Goal: Transaction & Acquisition: Purchase product/service

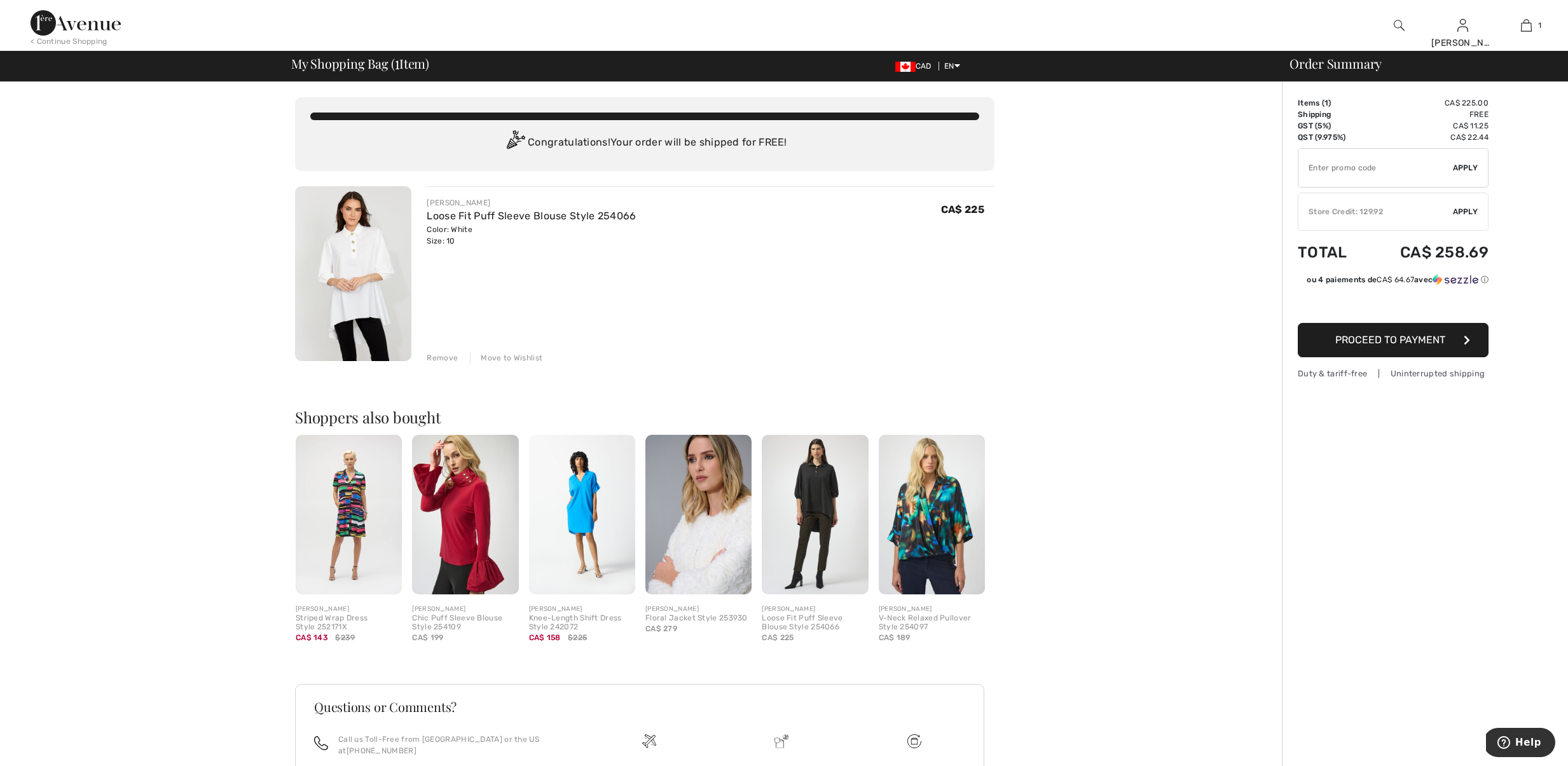
type input "FLASH15"
type input "NEW15"
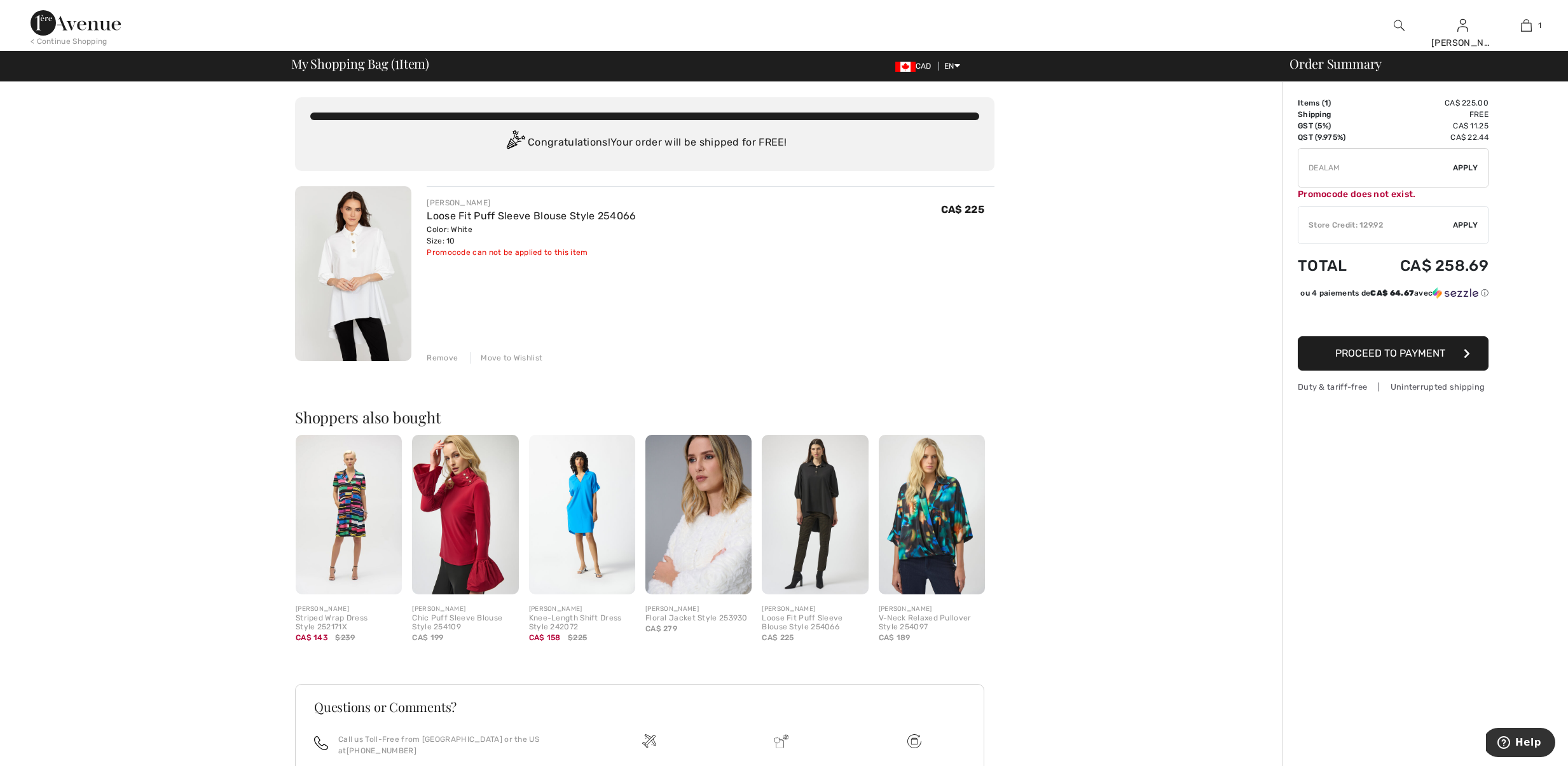
type input "FREEDENIMBAG"
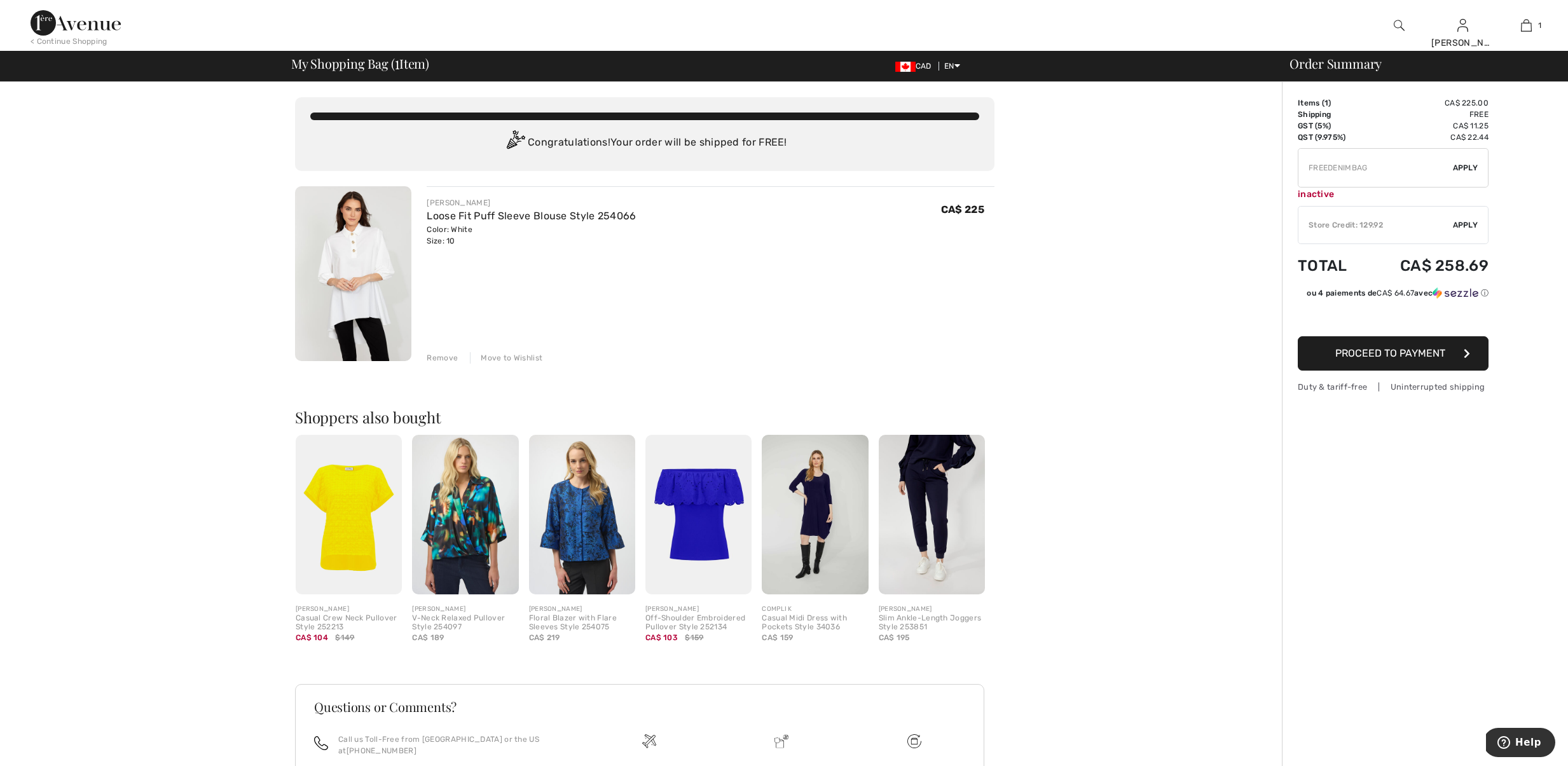
type input "FREEXPRESS"
type input "JUSQUACARTECADEAU"
type input "NEW15"
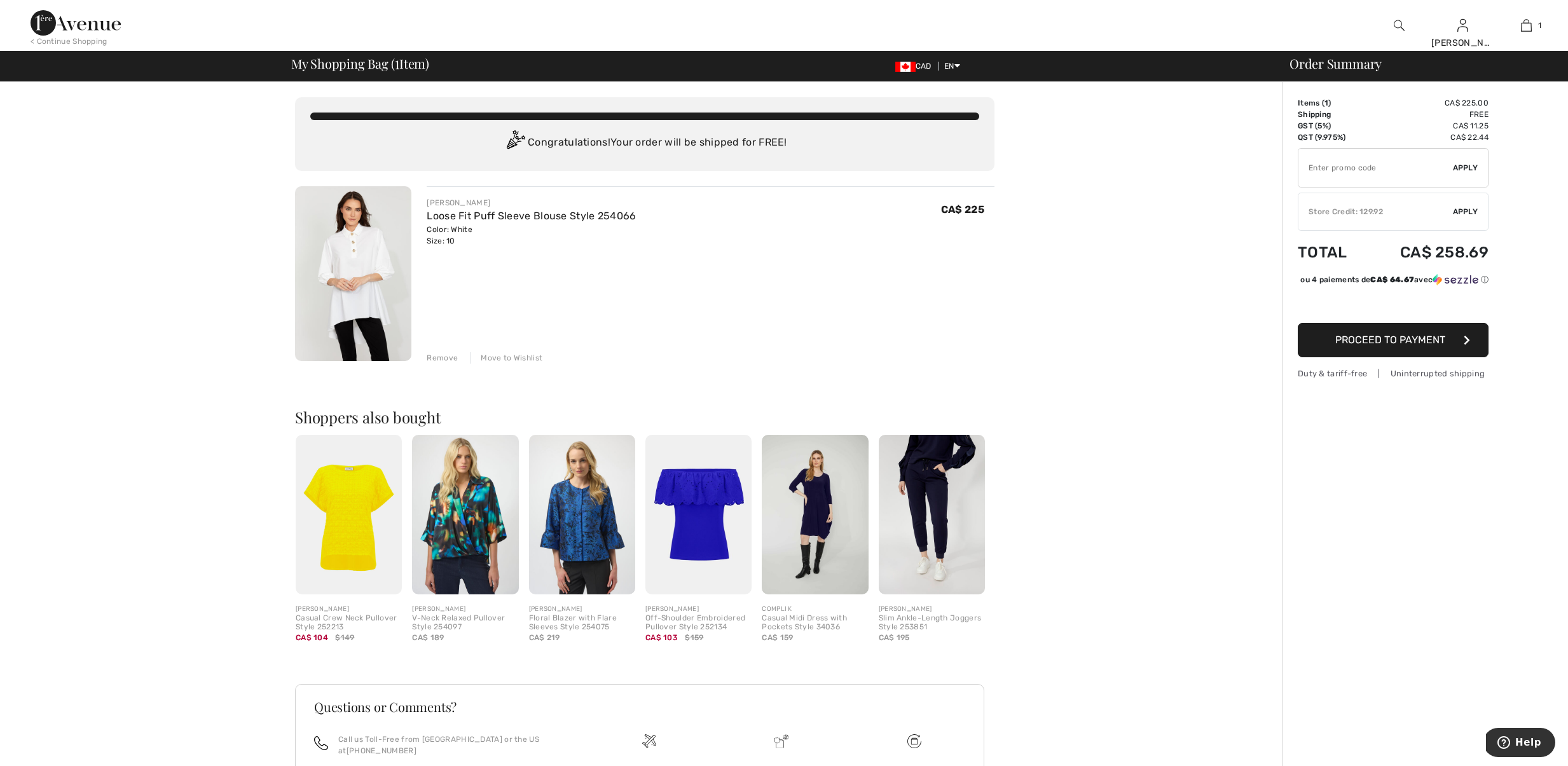
type input "NEW15"
click at [1399, 346] on span "Proceed to Payment" at bounding box center [1390, 340] width 110 height 12
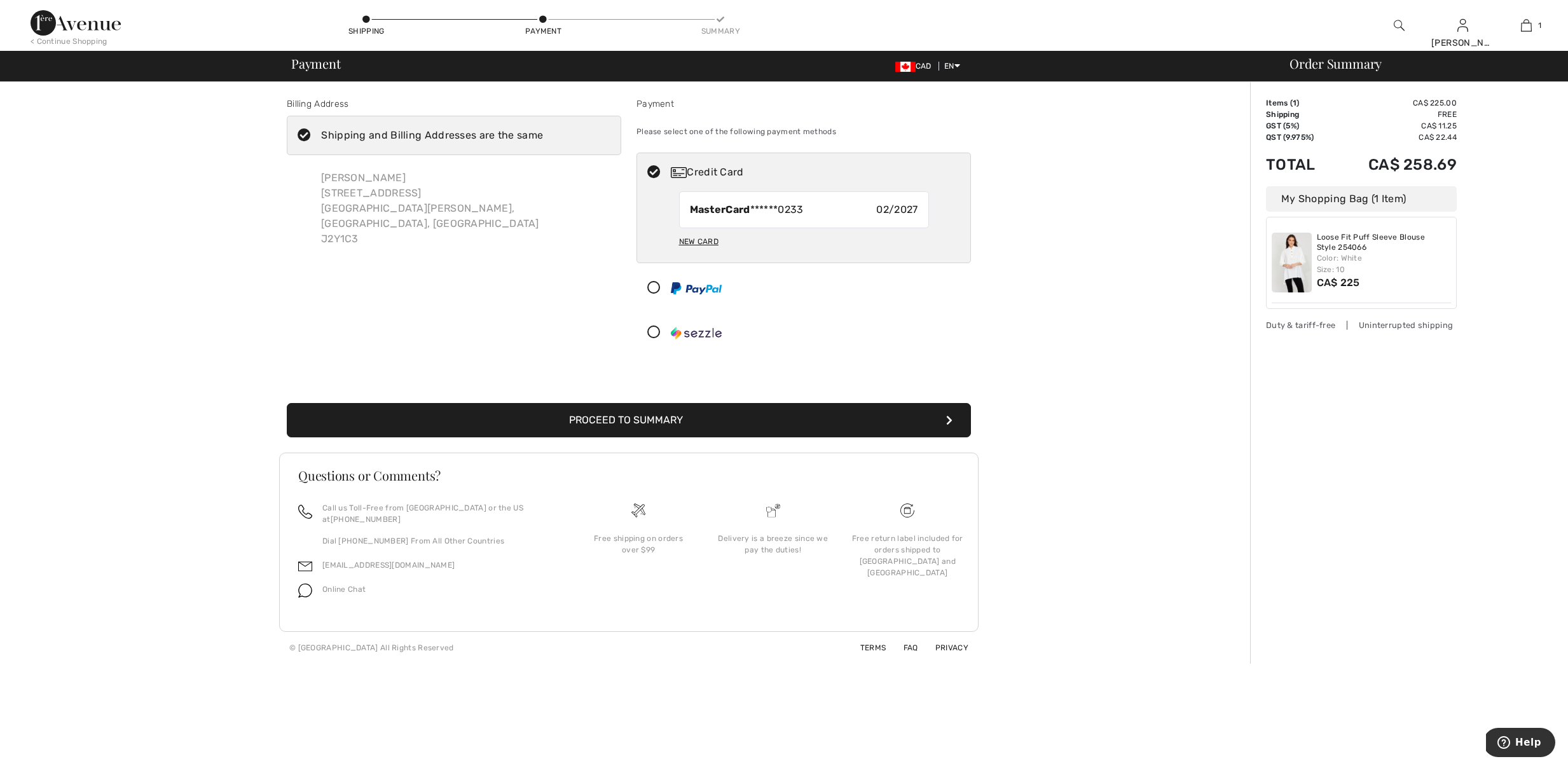
click at [1544, 765] on div at bounding box center [784, 766] width 1568 height 0
click at [695, 339] on img at bounding box center [696, 333] width 51 height 13
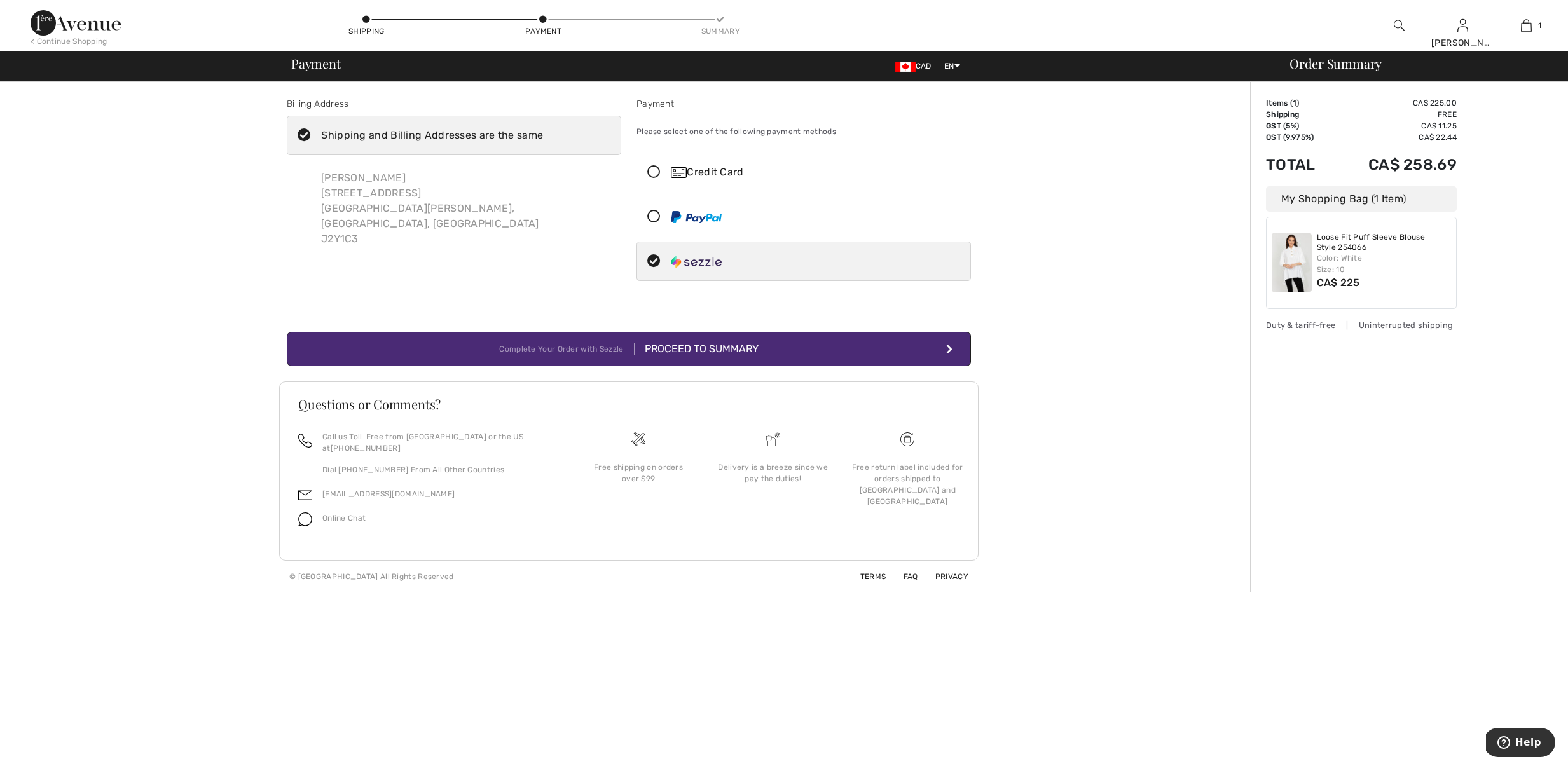
click at [657, 179] on icon at bounding box center [654, 173] width 34 height 14
radio input "true"
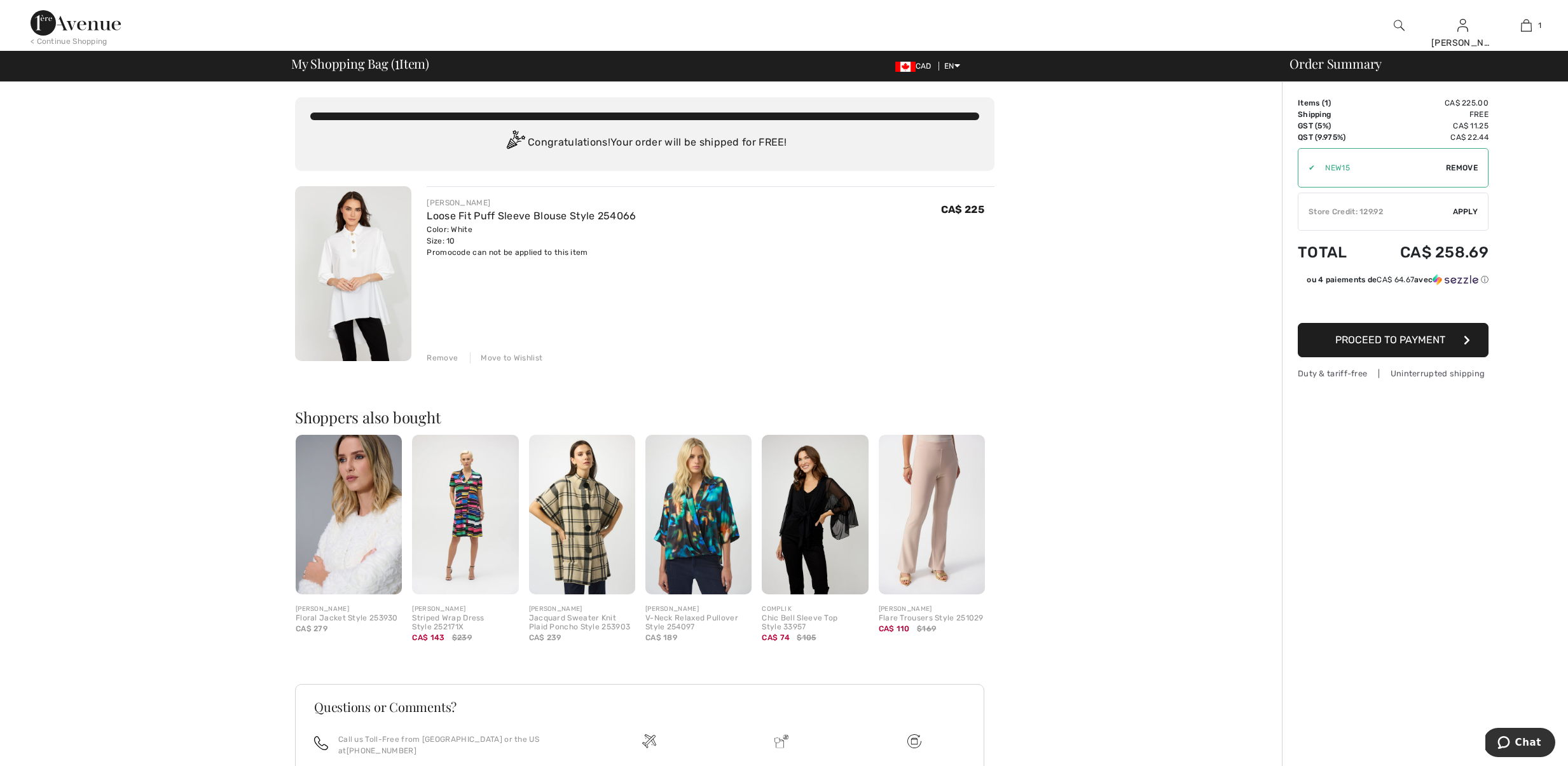
click at [1441, 215] on div "Store Credit: 129.92" at bounding box center [1375, 211] width 154 height 12
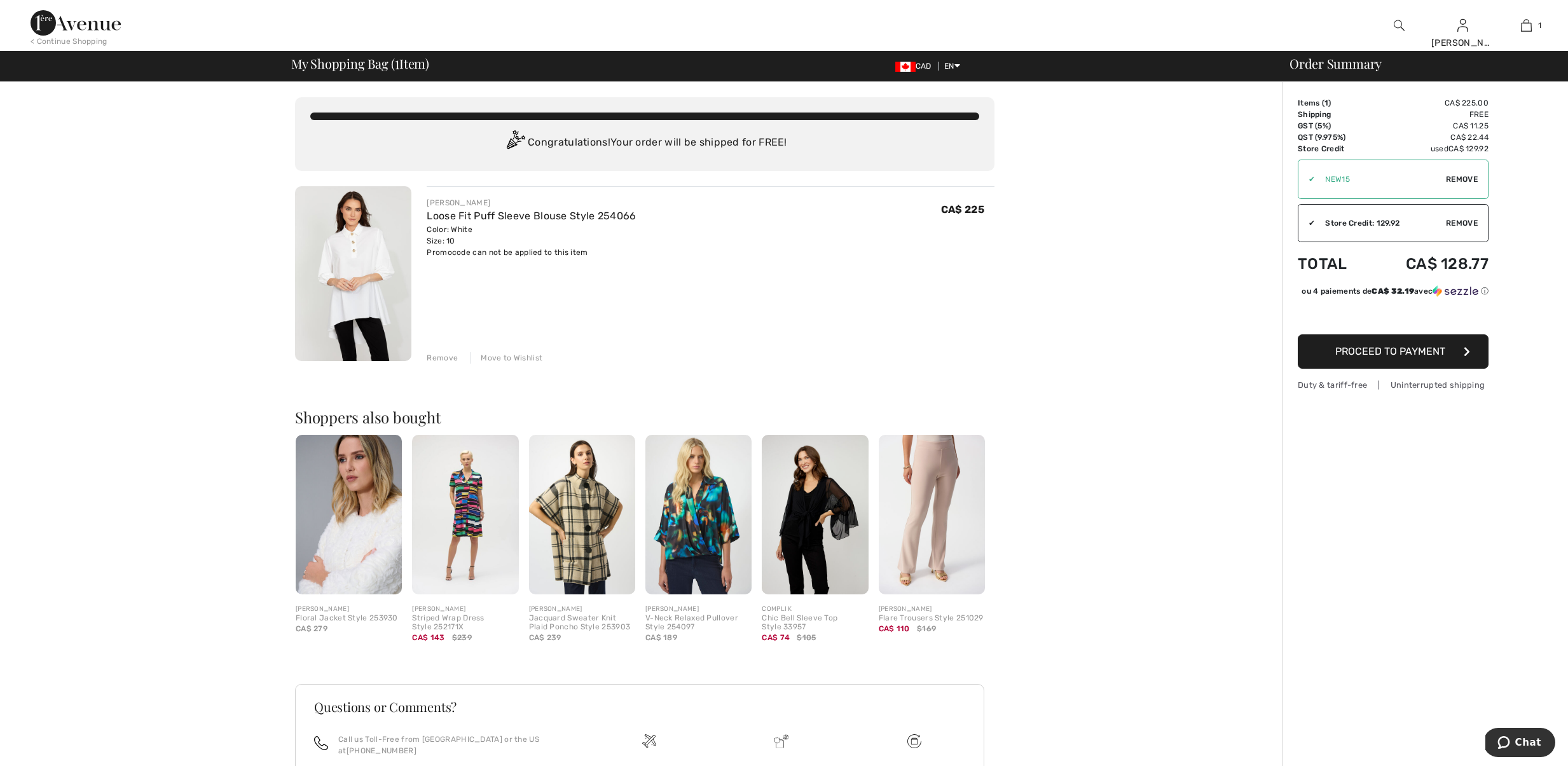
click at [94, 26] on img at bounding box center [75, 22] width 90 height 25
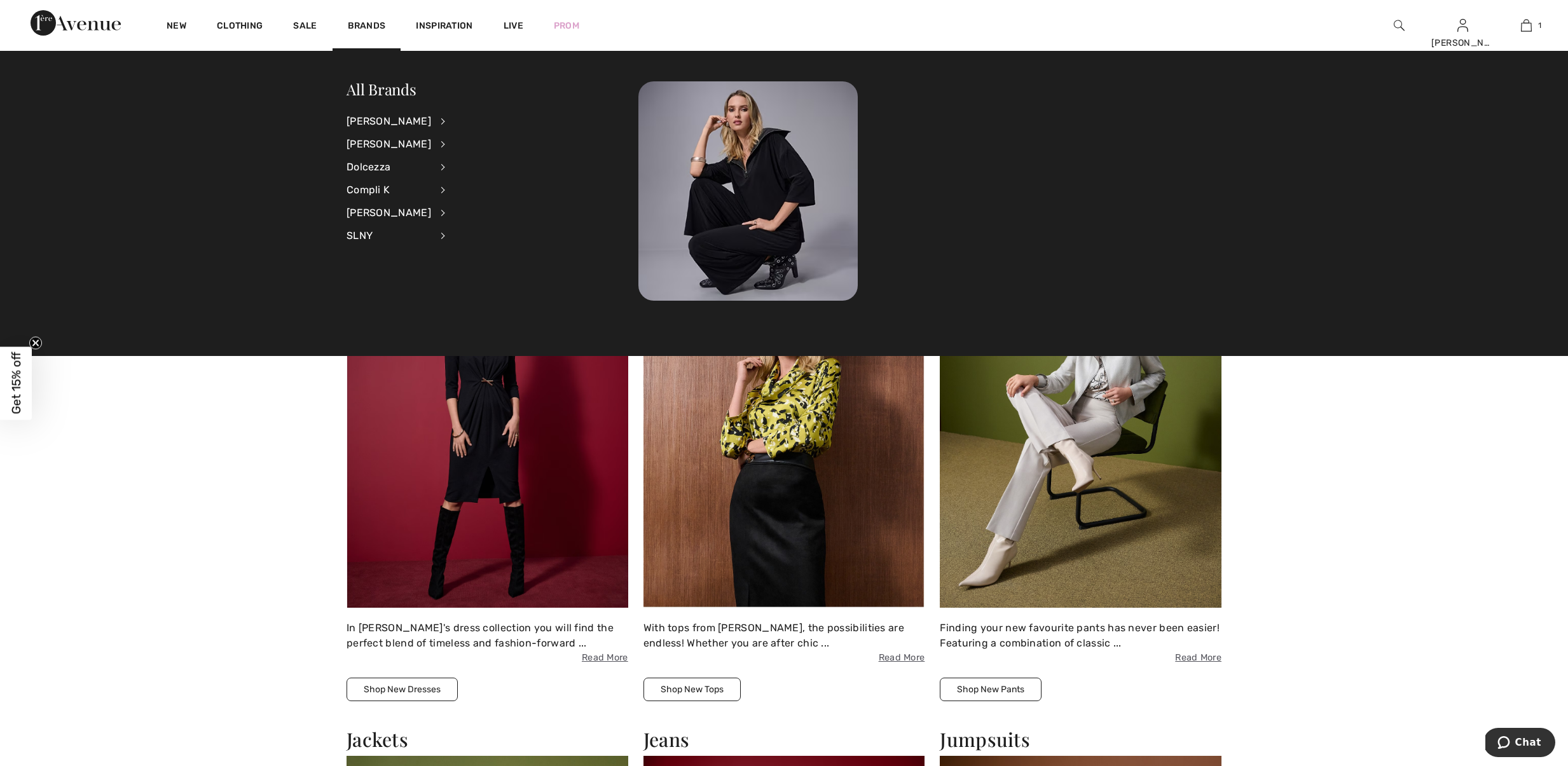
scroll to position [1572, 0]
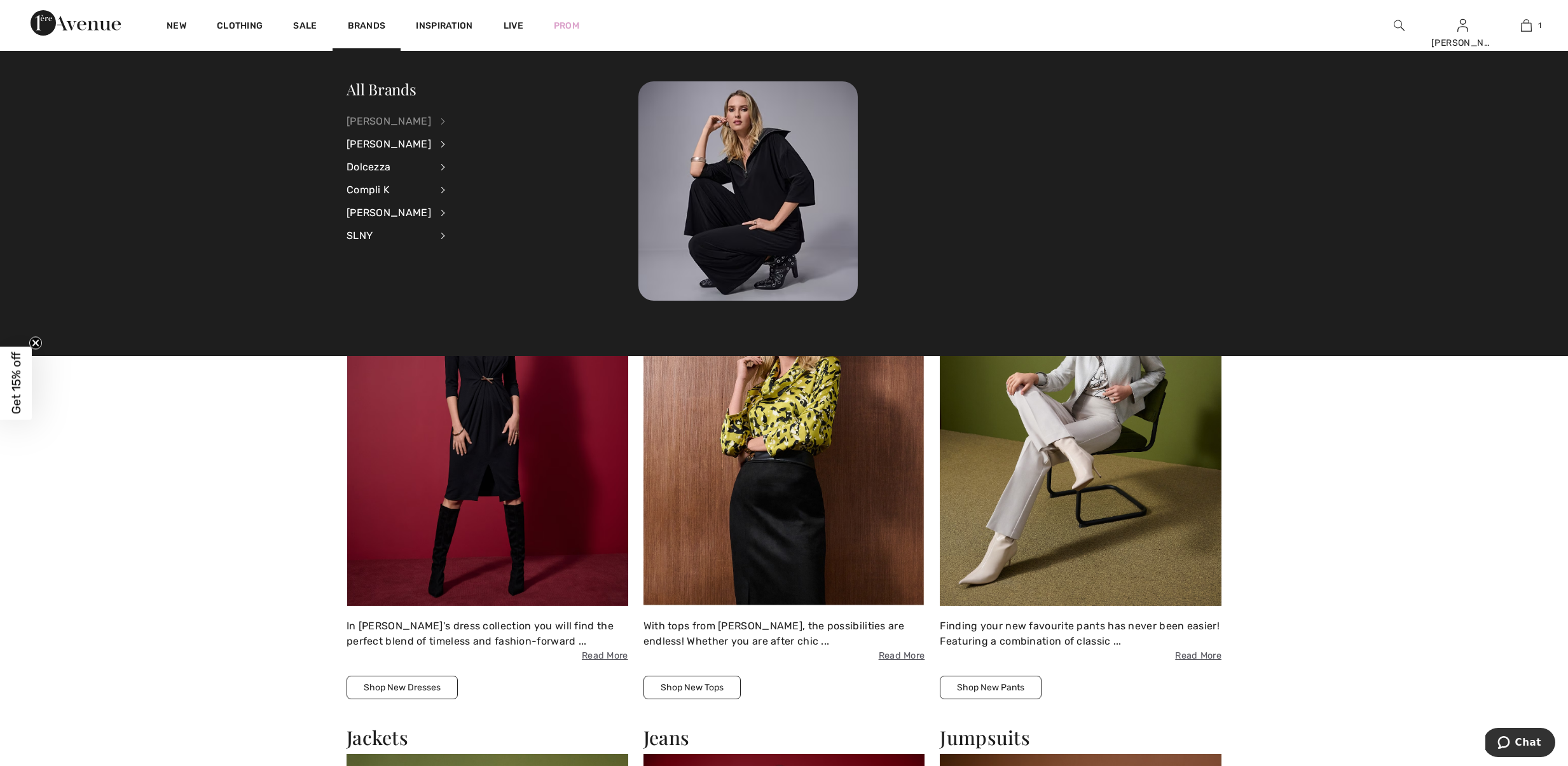
click at [396, 119] on div "[PERSON_NAME]" at bounding box center [389, 122] width 84 height 23
click at [493, 180] on link "Jackets & Blazers" at bounding box center [510, 183] width 99 height 21
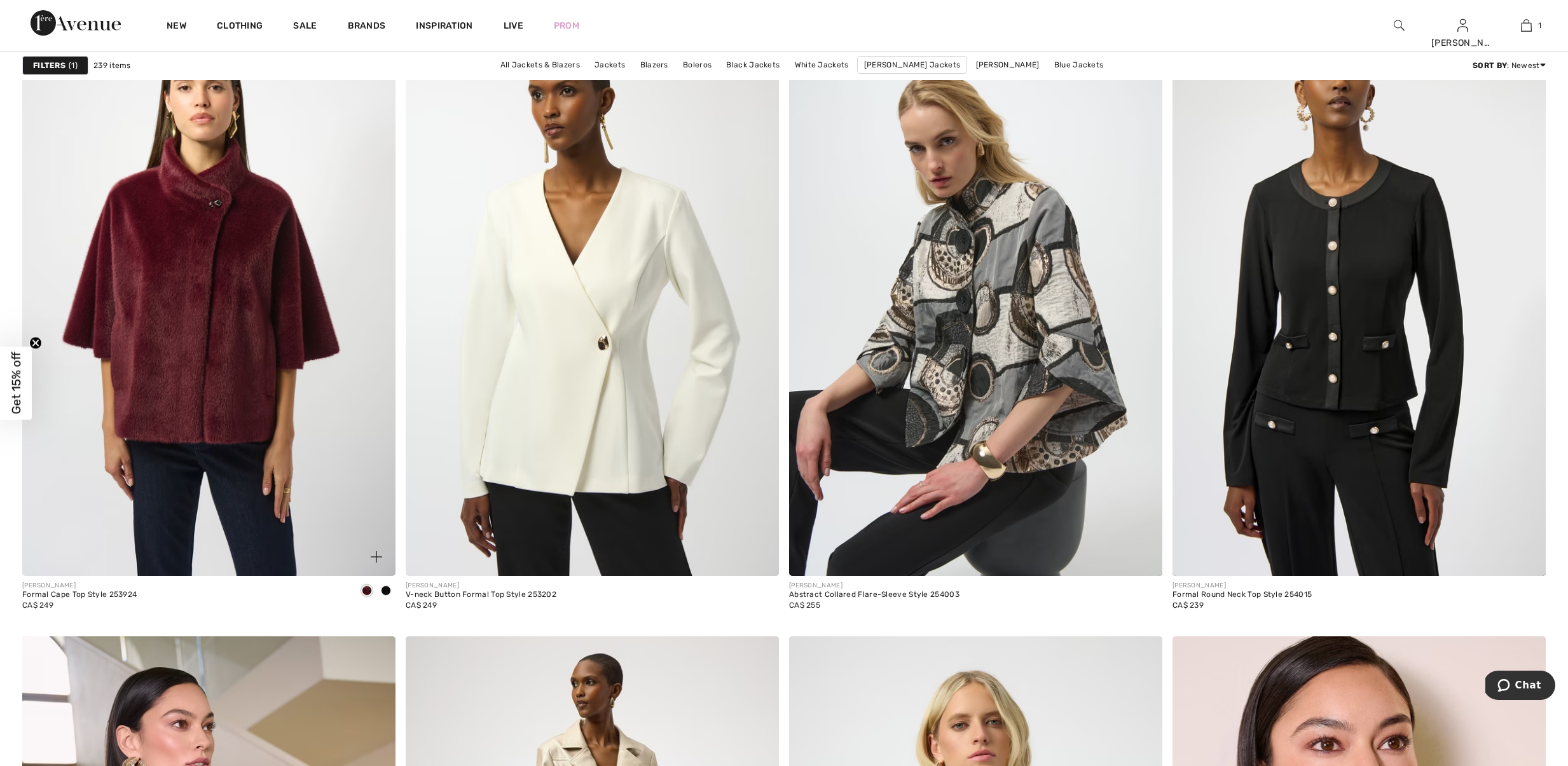
scroll to position [6248, 0]
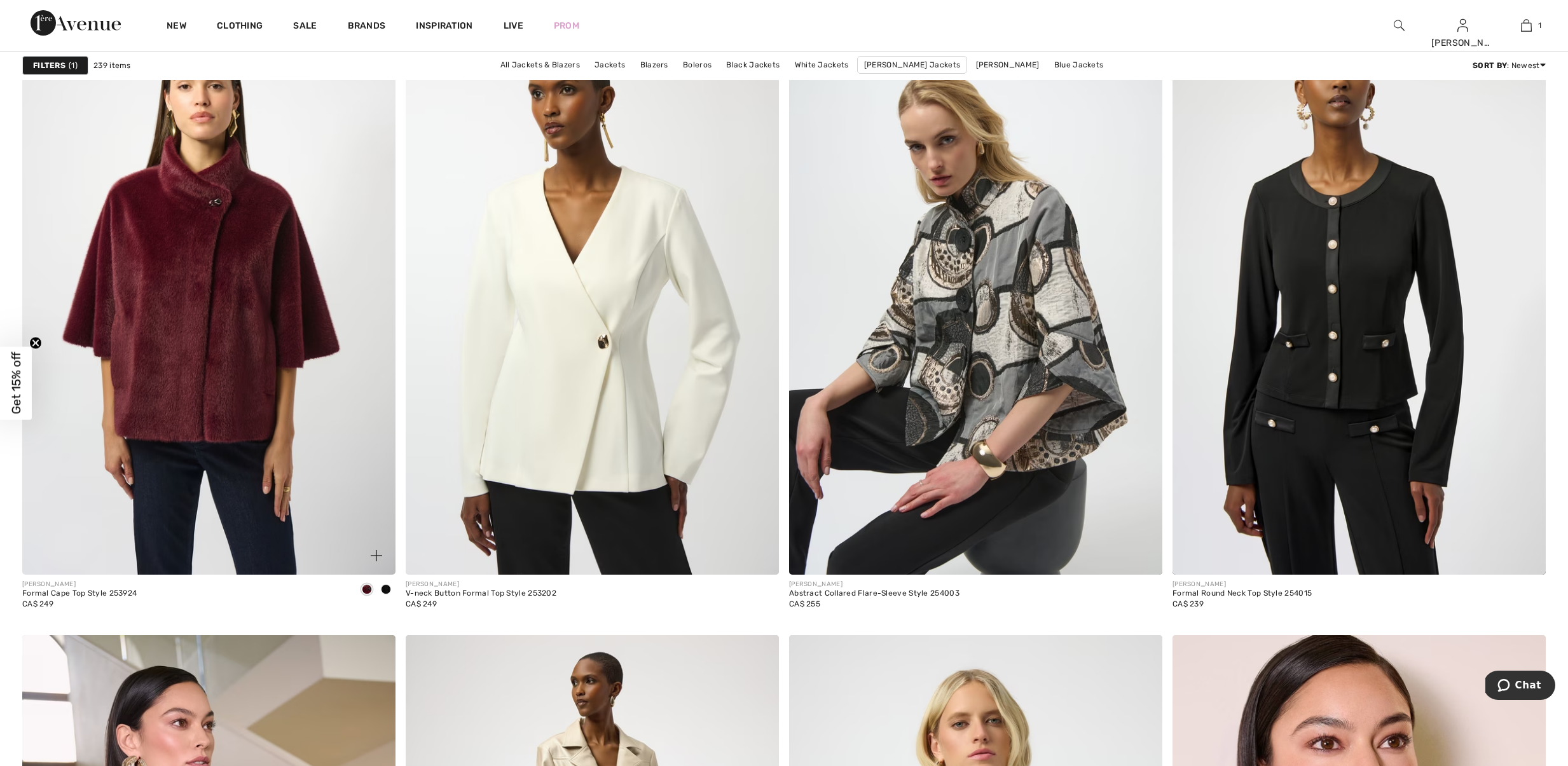
click at [197, 357] on img at bounding box center [209, 295] width 373 height 560
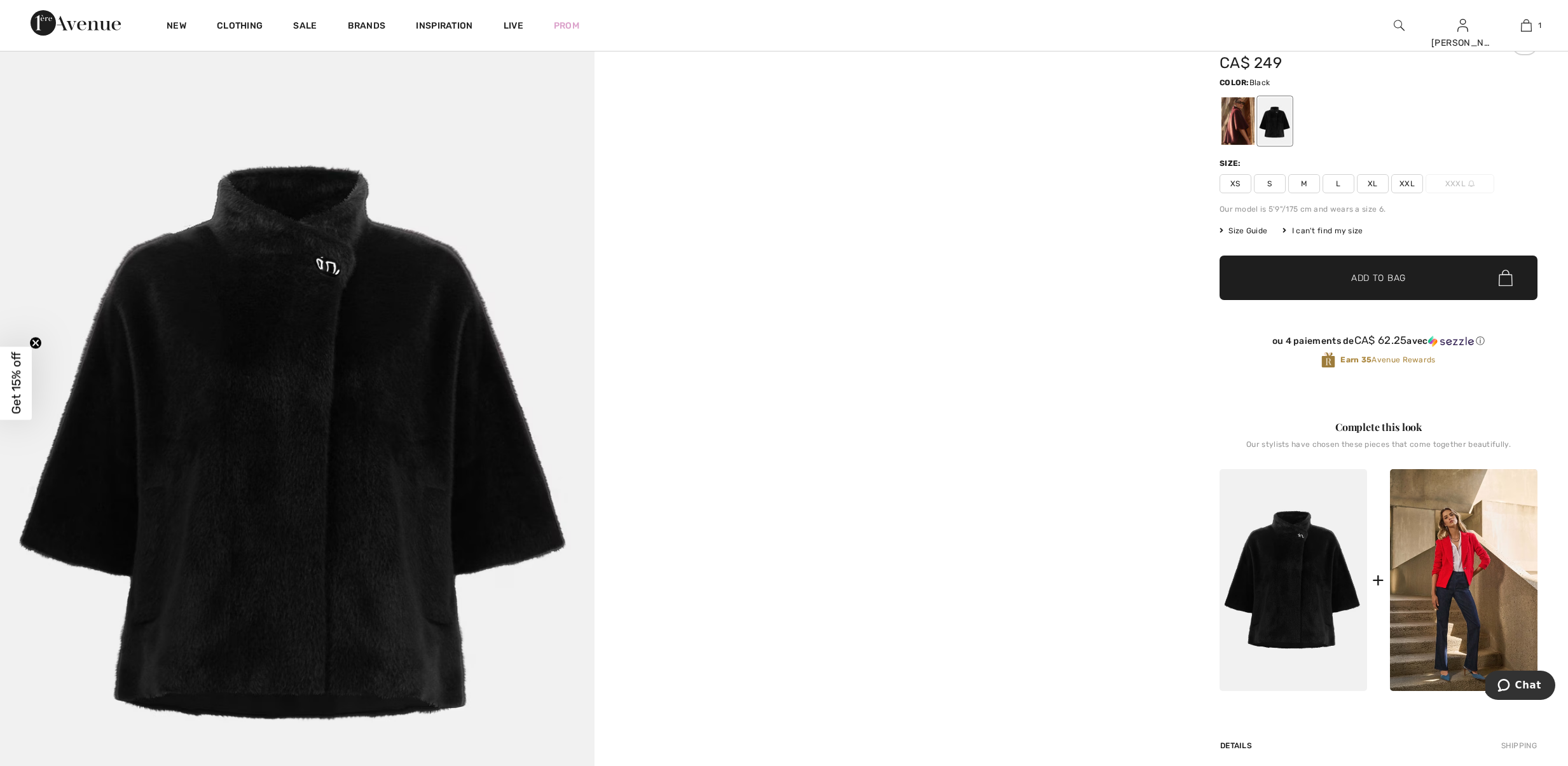
scroll to position [75, 0]
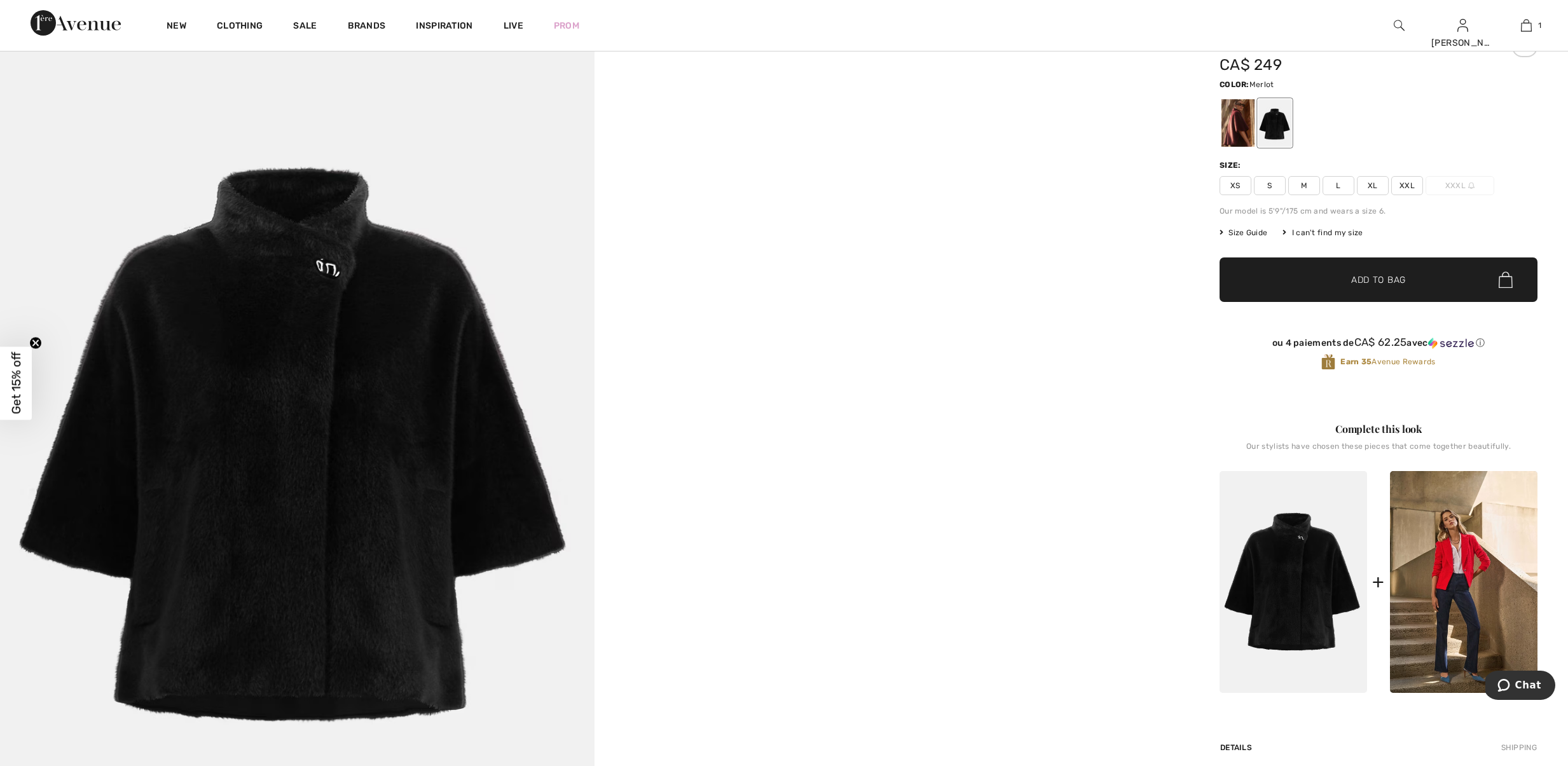
click at [1250, 124] on div at bounding box center [1238, 123] width 33 height 48
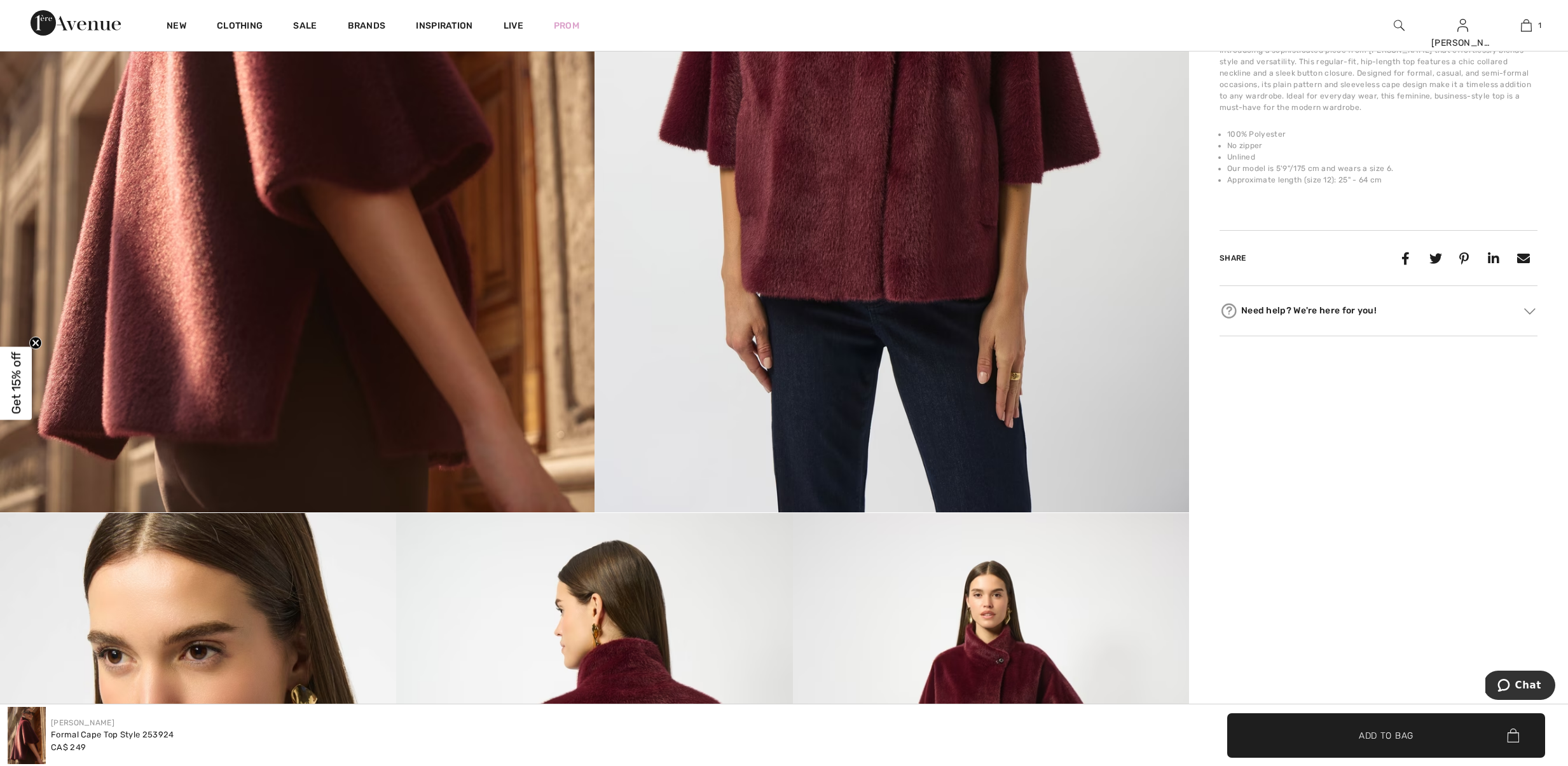
scroll to position [500, 0]
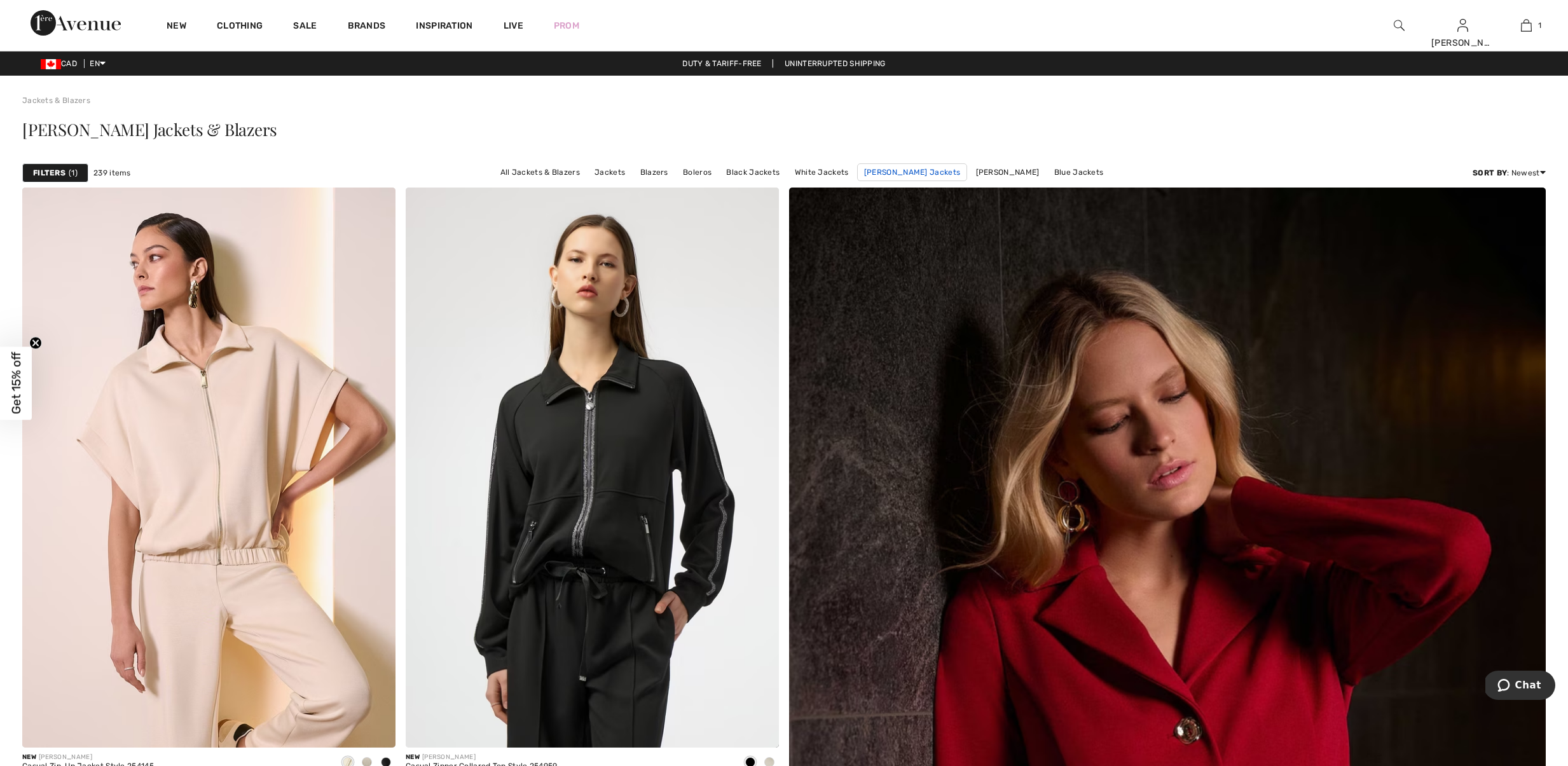
click at [913, 181] on link "Joseph Ribkoff Jackets" at bounding box center [912, 172] width 110 height 18
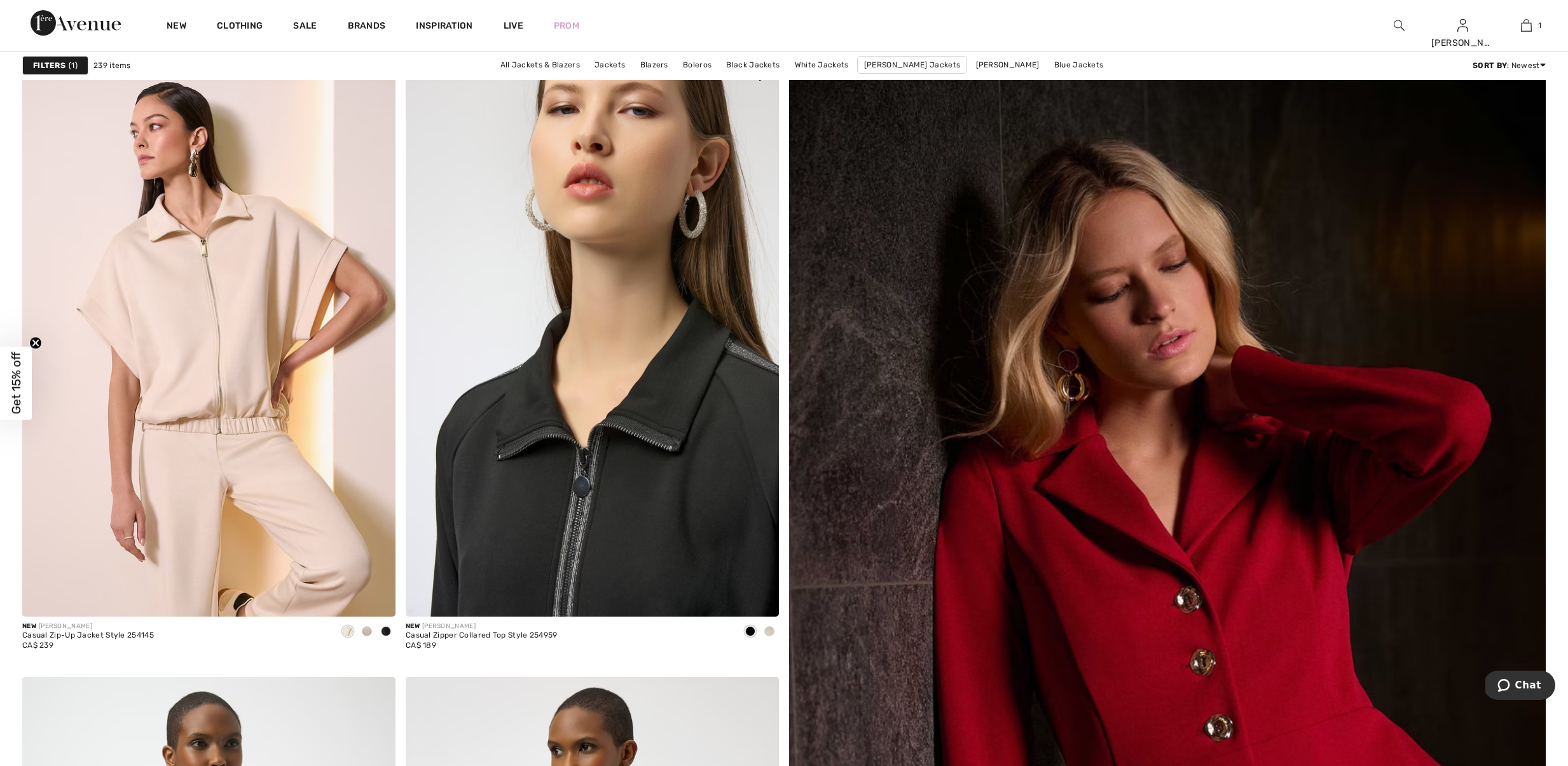
scroll to position [130, 0]
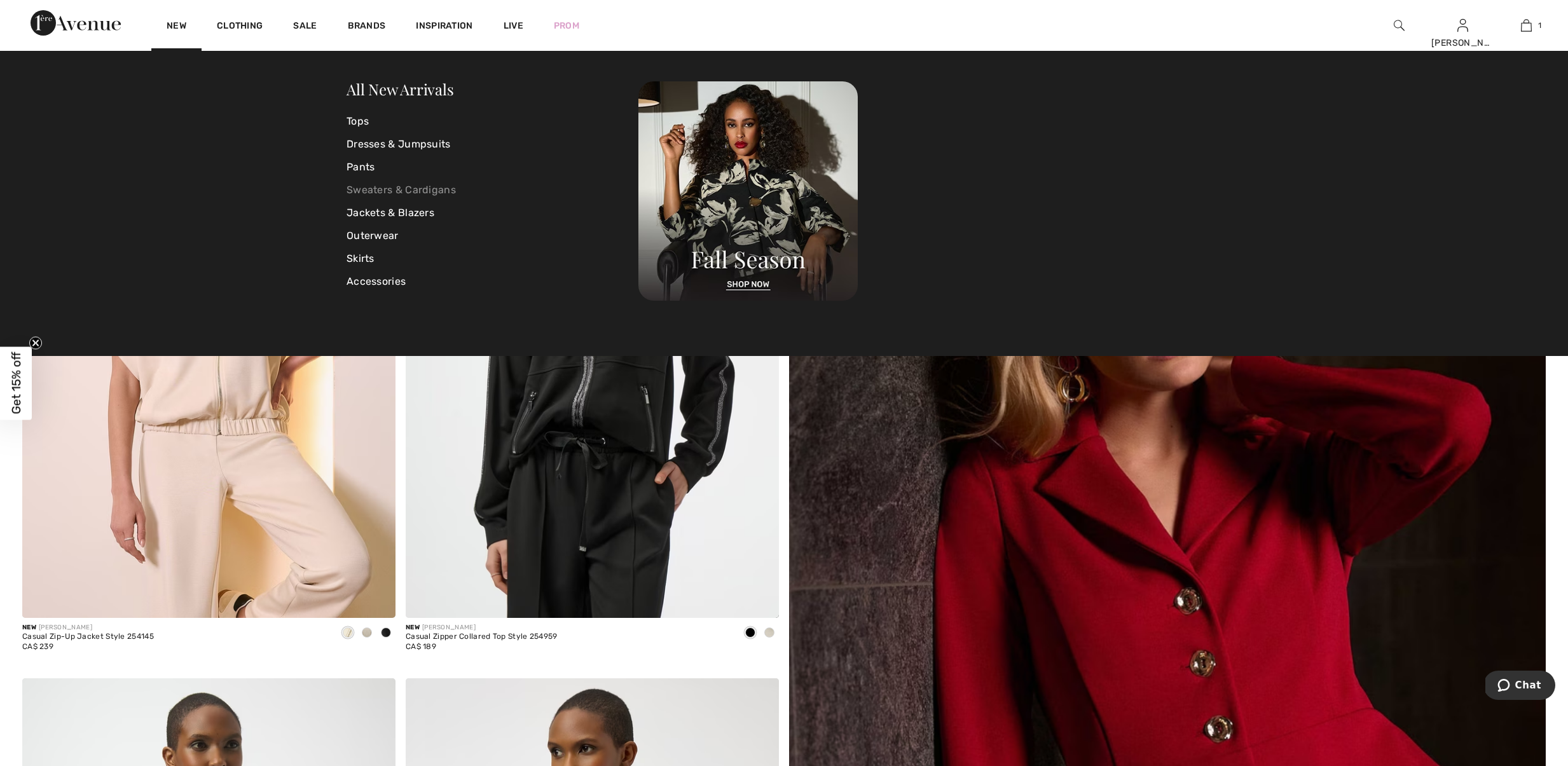
click at [404, 188] on link "Sweaters & Cardigans" at bounding box center [492, 190] width 292 height 23
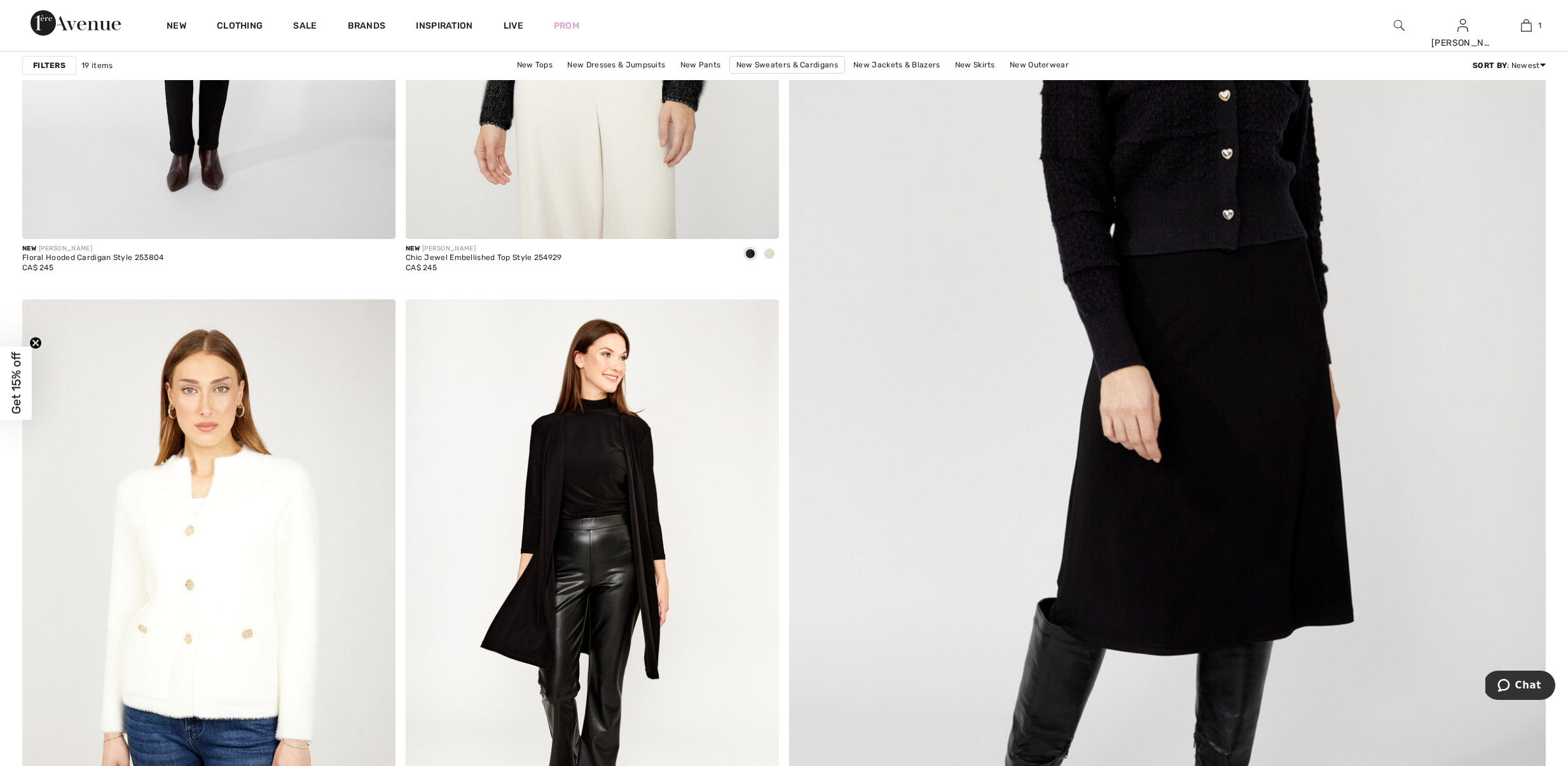
scroll to position [438, 0]
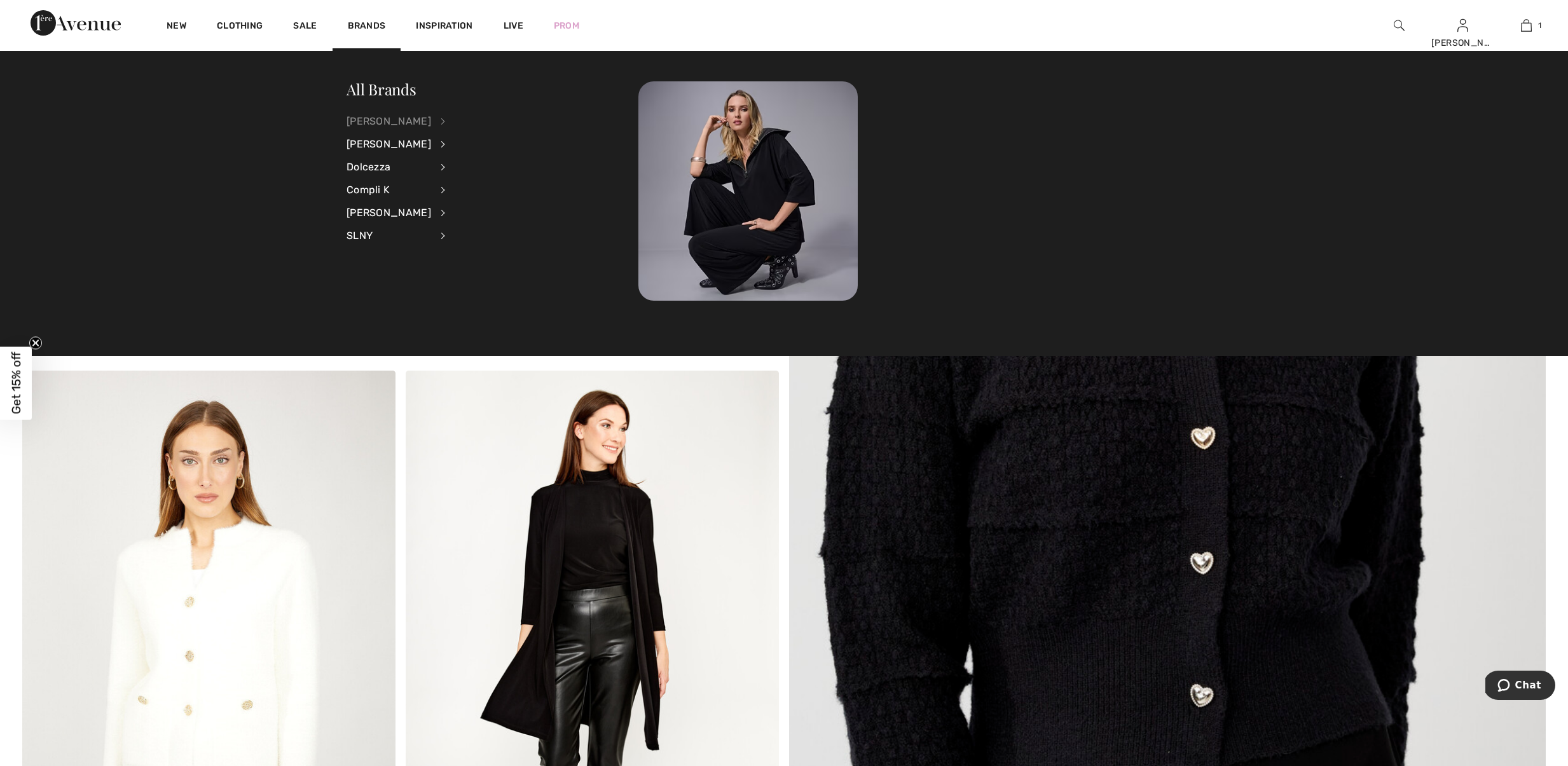
click at [404, 128] on div "[PERSON_NAME]" at bounding box center [389, 122] width 84 height 23
click at [480, 290] on link "Tops" at bounding box center [510, 288] width 99 height 21
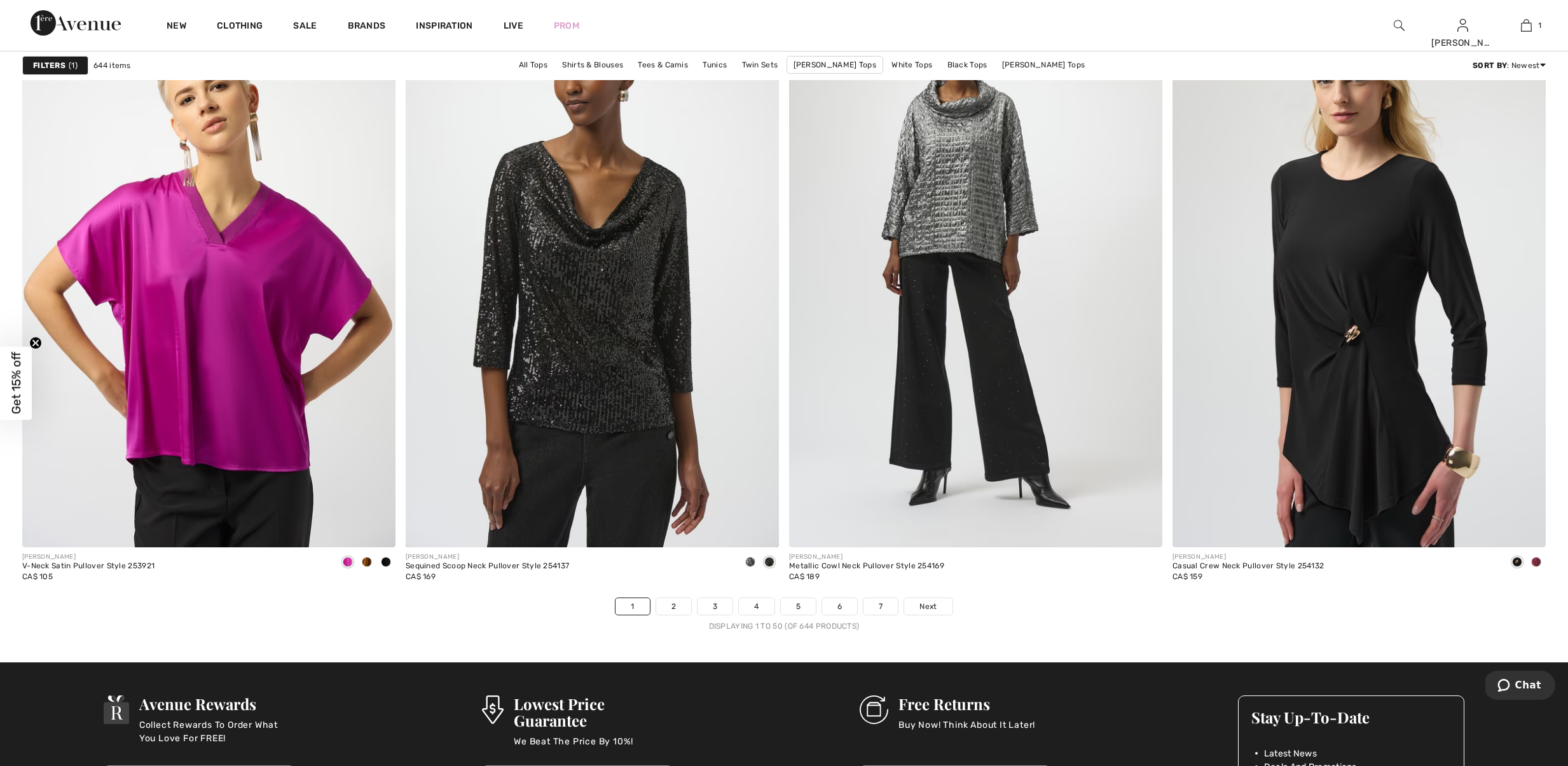
scroll to position [9028, 0]
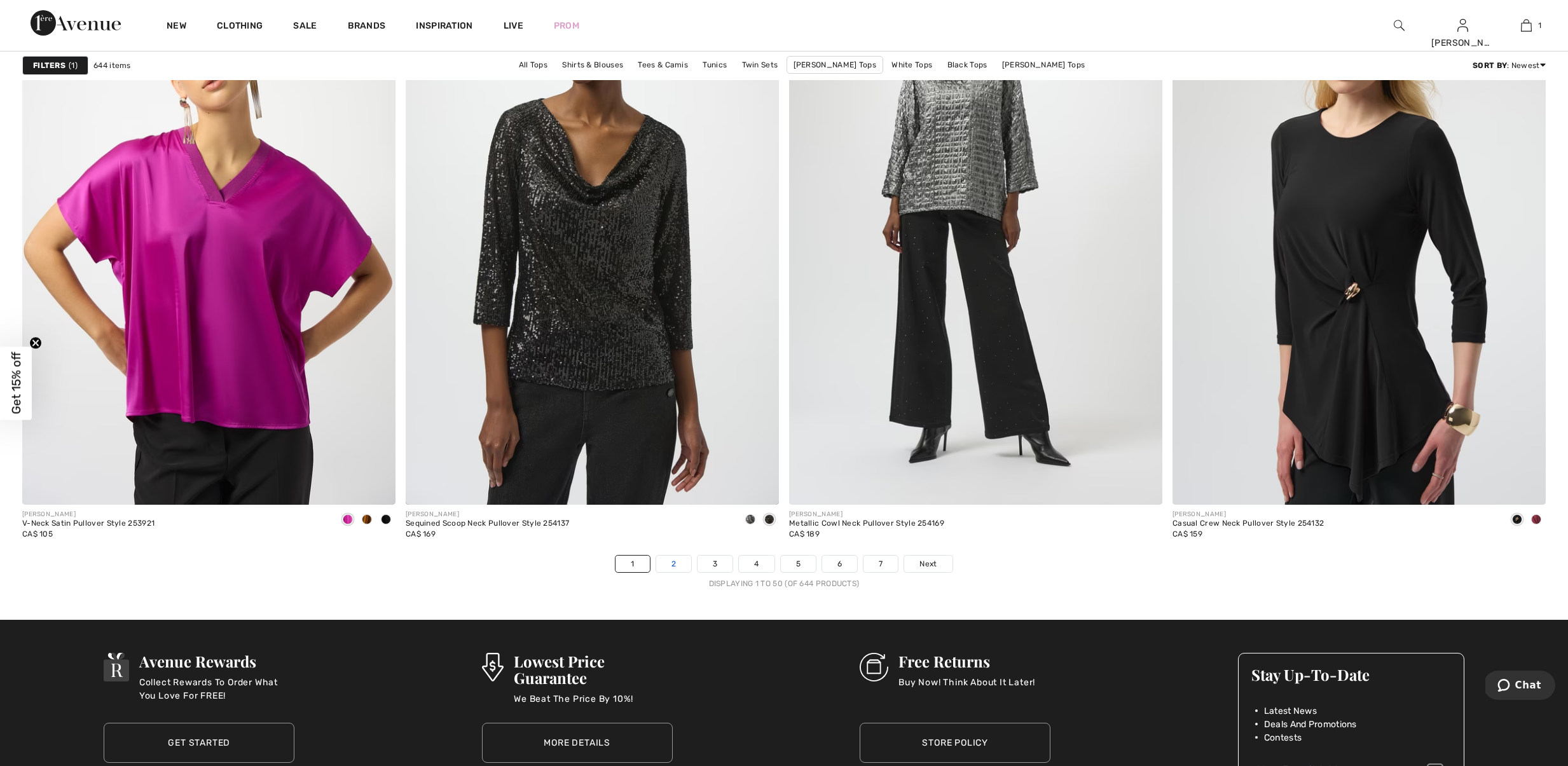
click at [656, 572] on link "2" at bounding box center [673, 564] width 35 height 16
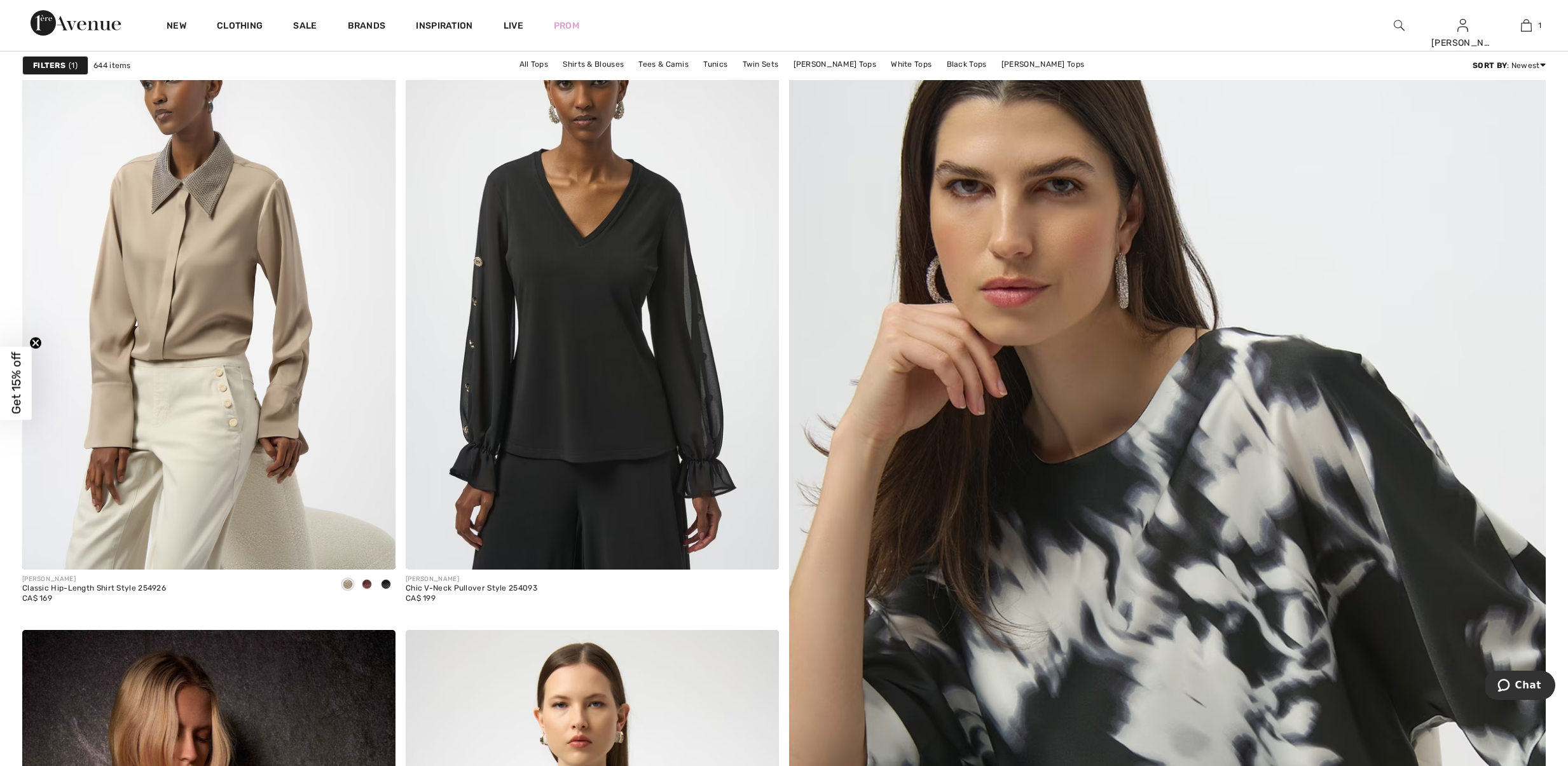
scroll to position [195, 0]
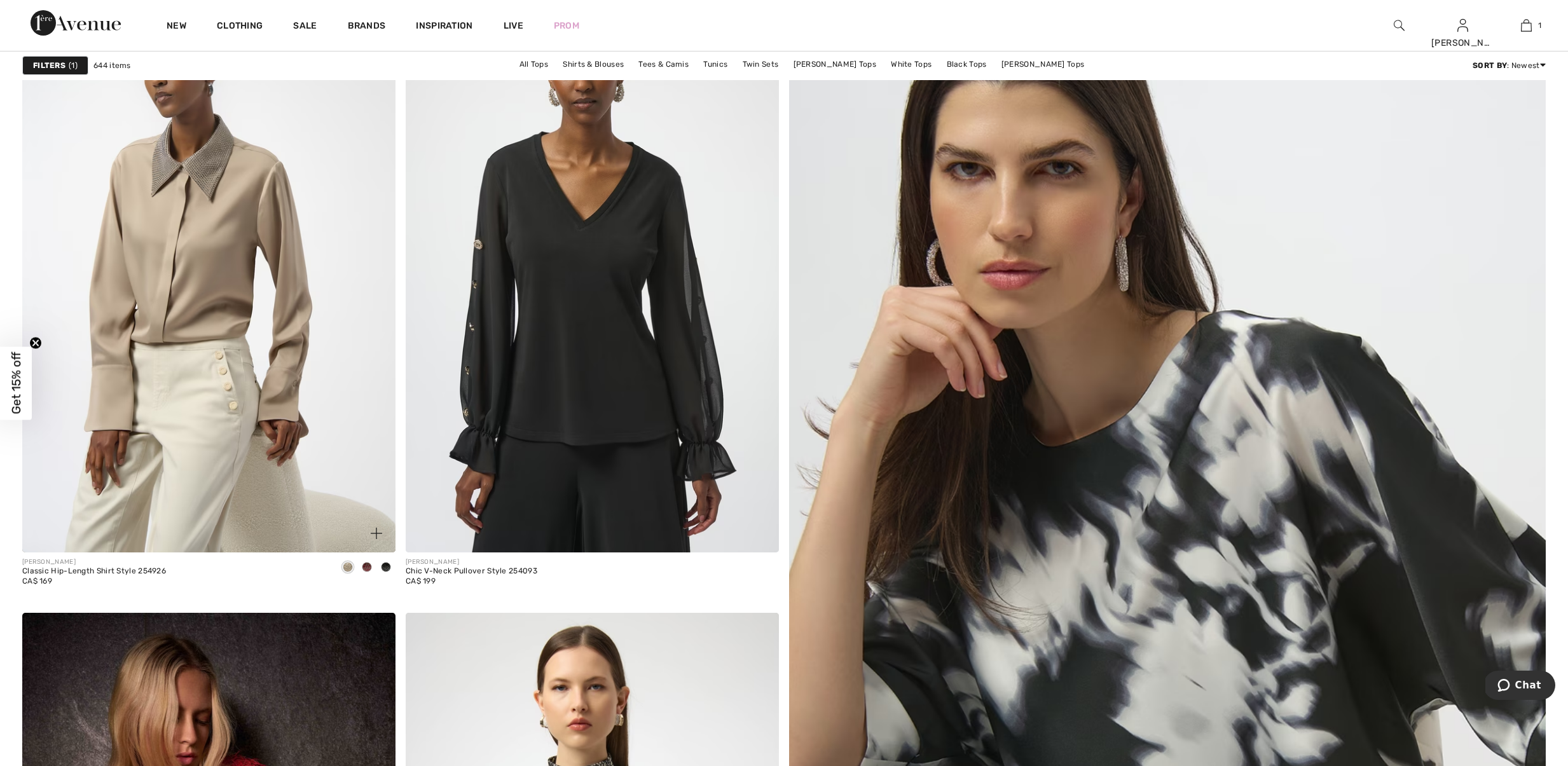
click at [366, 572] on span at bounding box center [366, 567] width 10 height 10
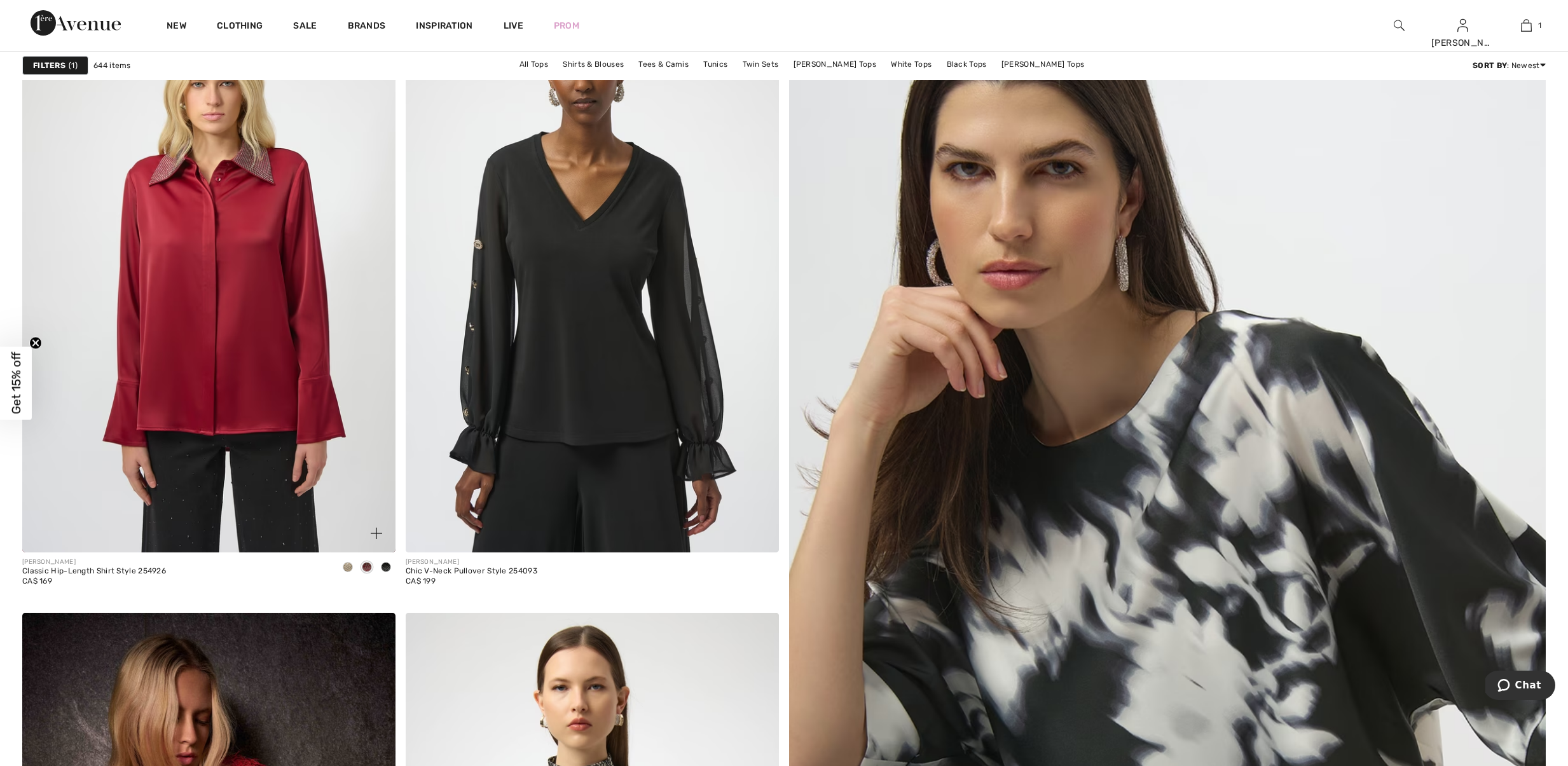
click at [382, 572] on span at bounding box center [385, 567] width 10 height 10
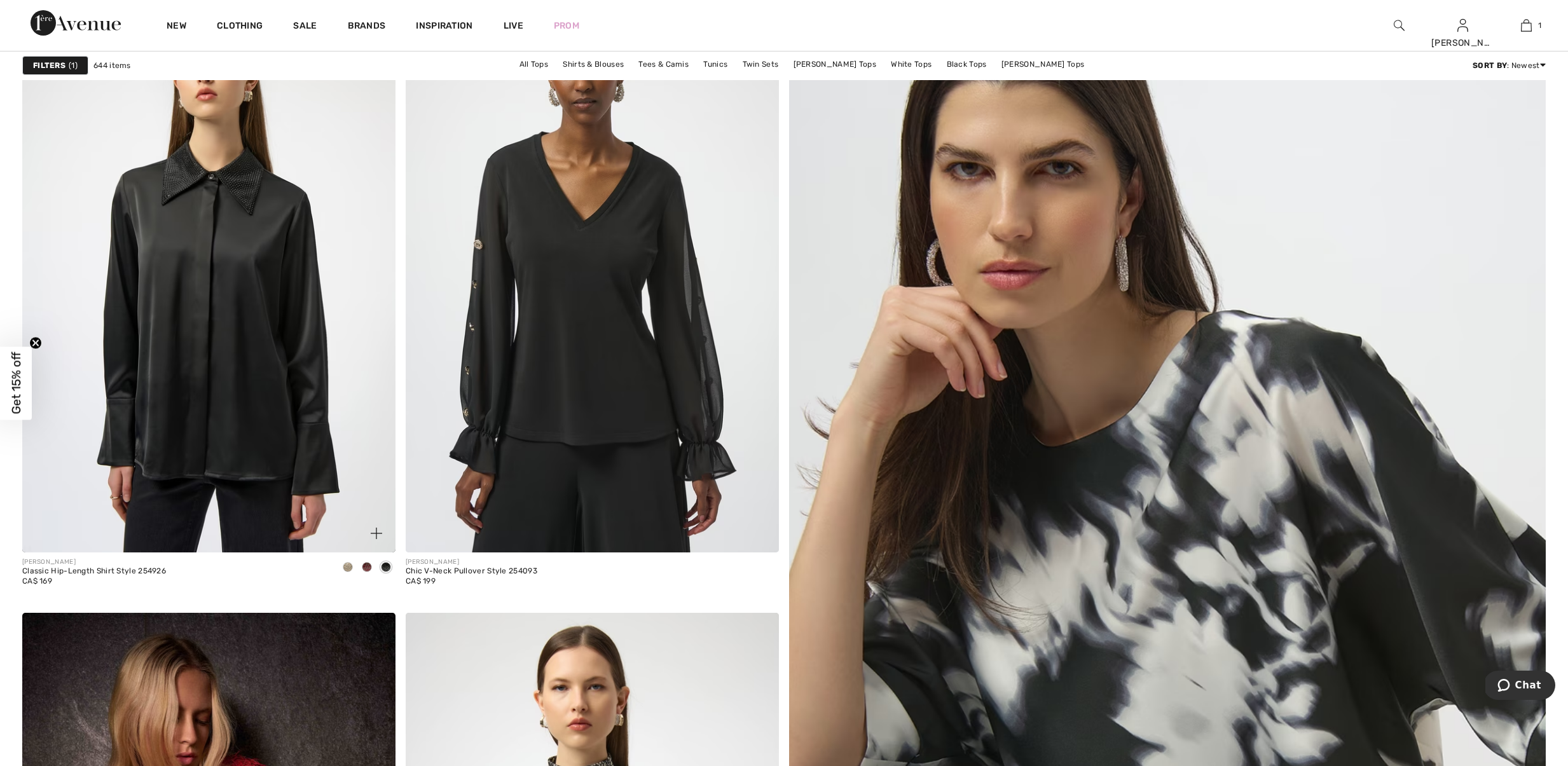
click at [346, 572] on span at bounding box center [347, 567] width 10 height 10
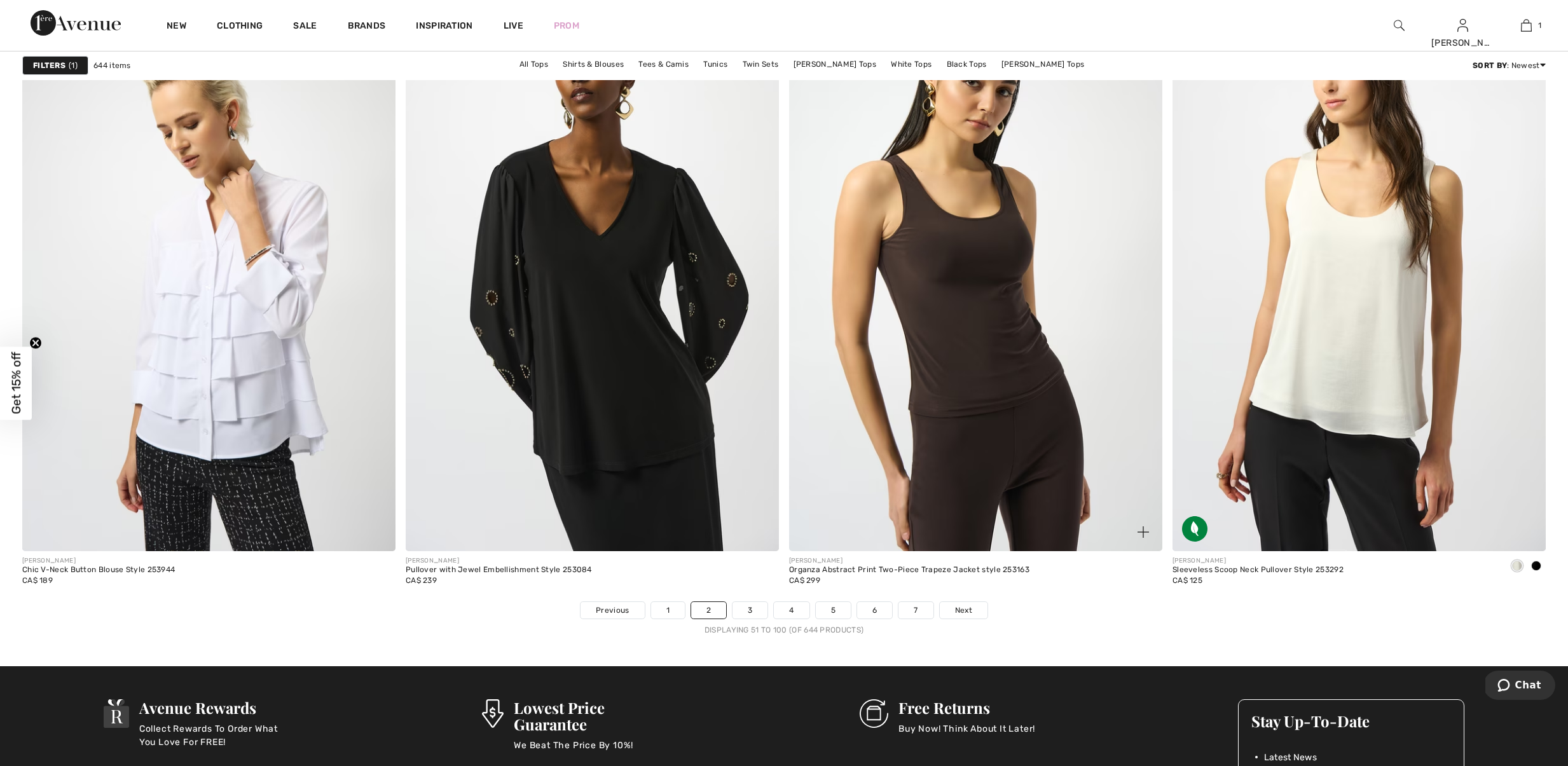
scroll to position [9004, 0]
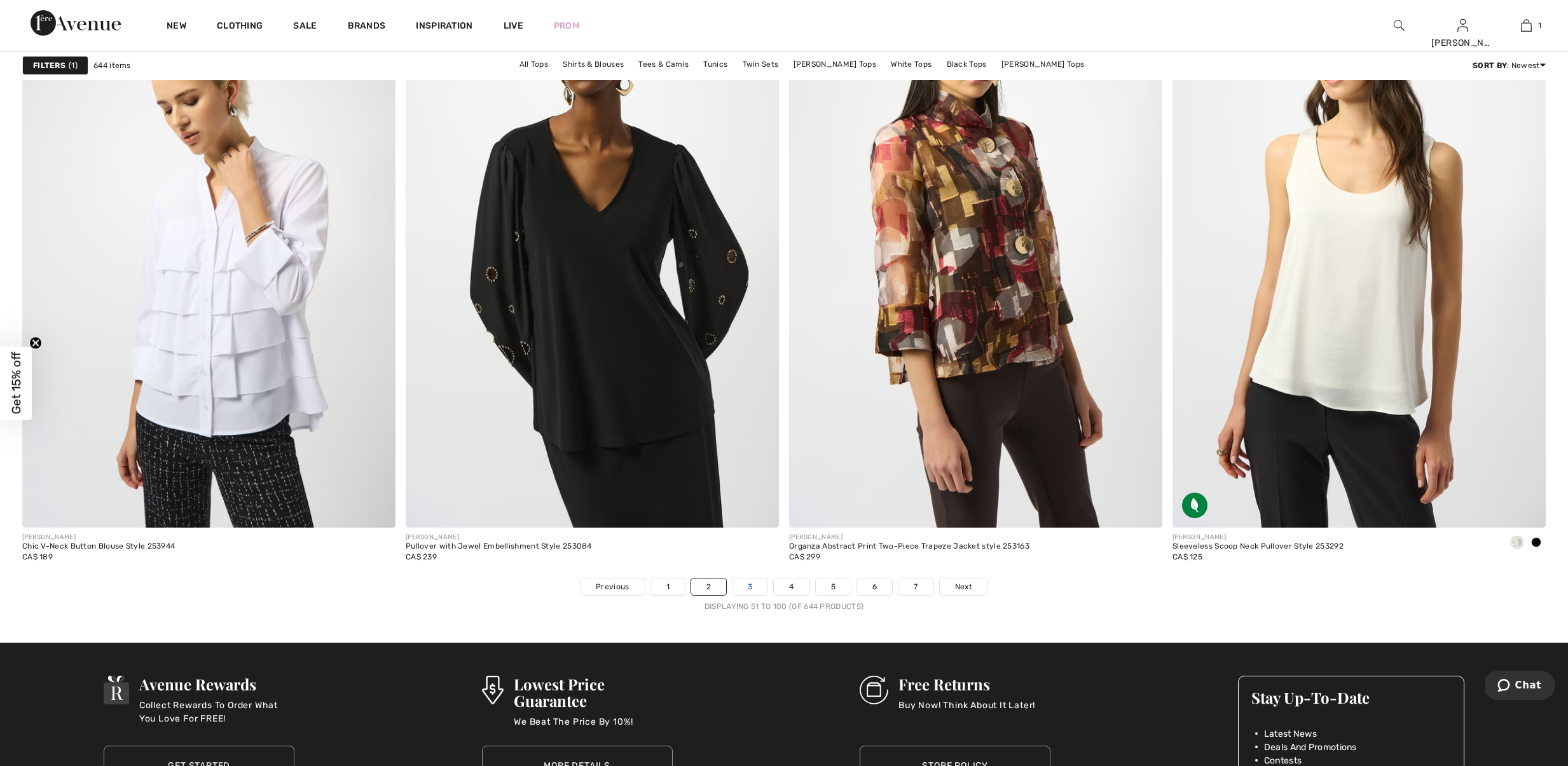
click at [744, 595] on link "3" at bounding box center [750, 587] width 35 height 16
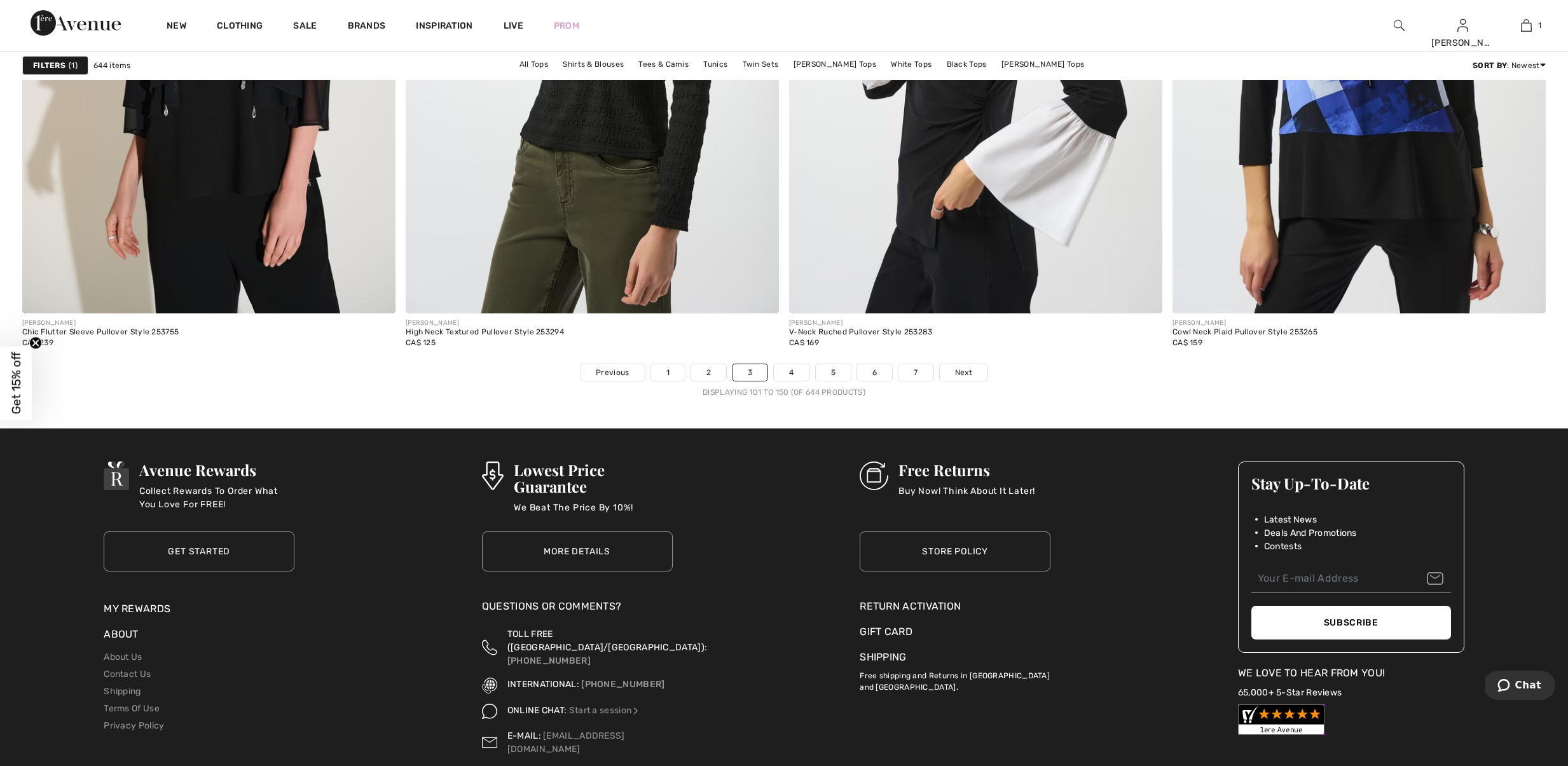
scroll to position [9223, 0]
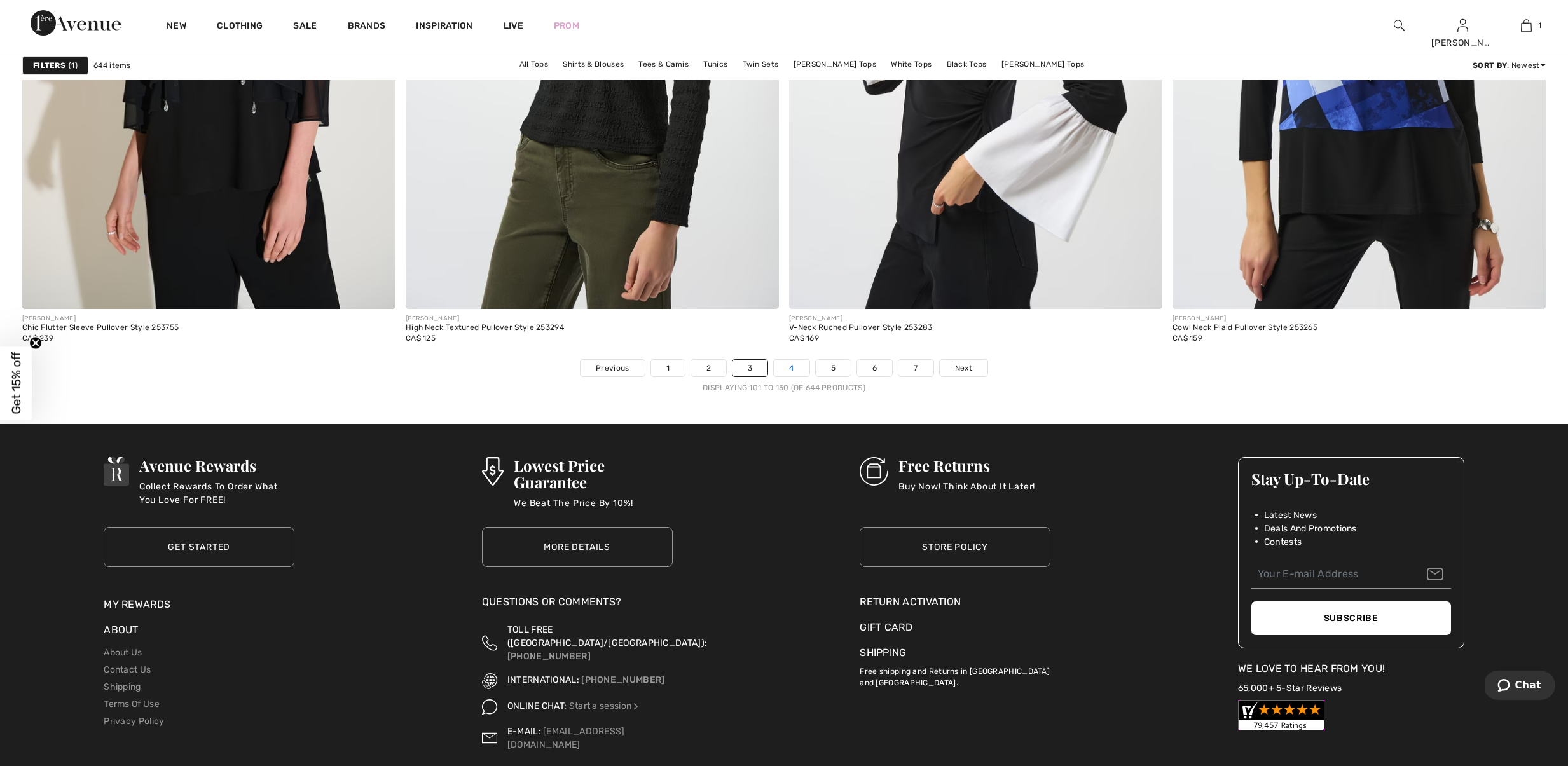
click at [795, 377] on link "4" at bounding box center [790, 368] width 35 height 16
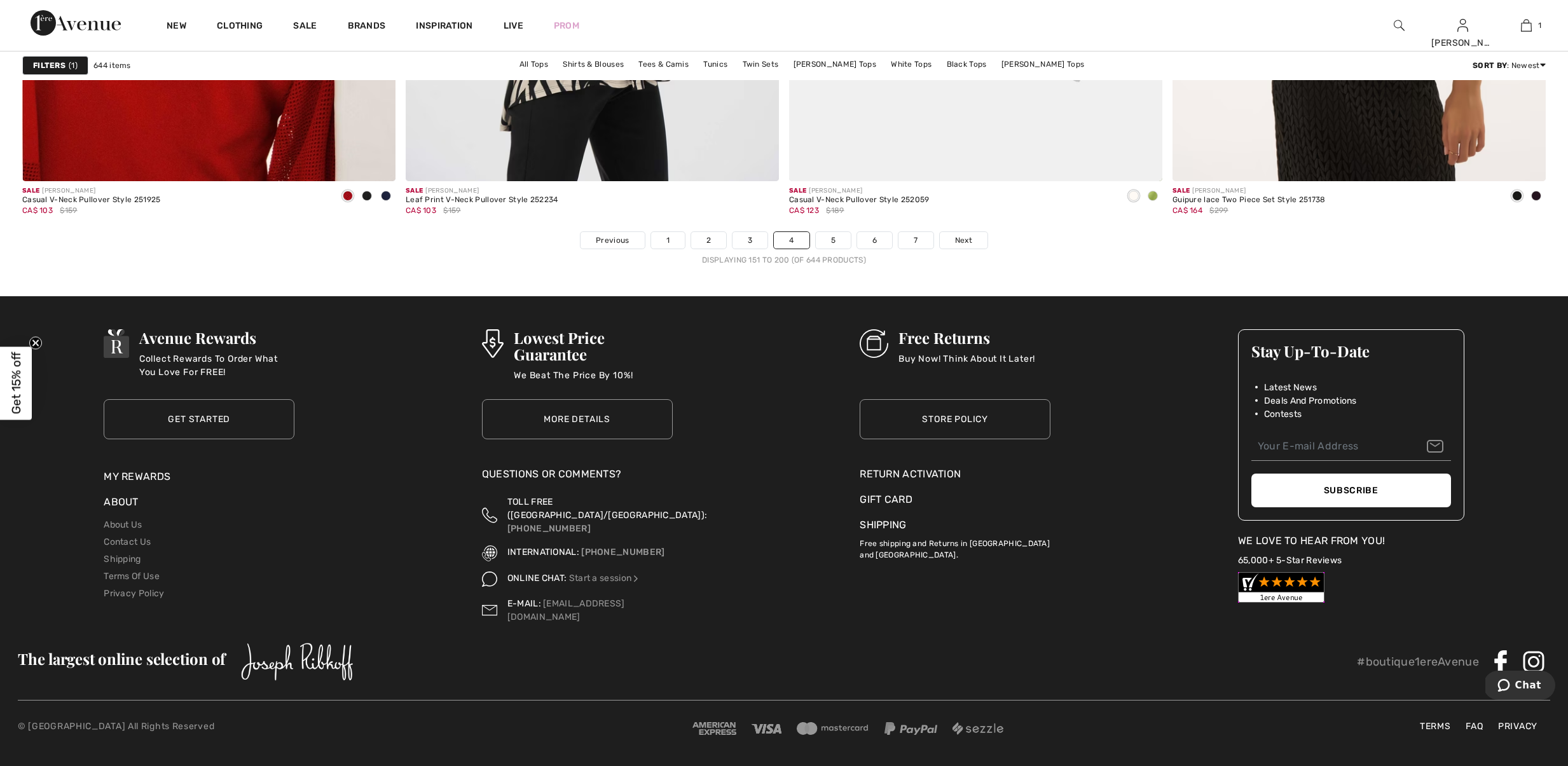
scroll to position [9373, 0]
click at [837, 249] on link "5" at bounding box center [833, 240] width 35 height 16
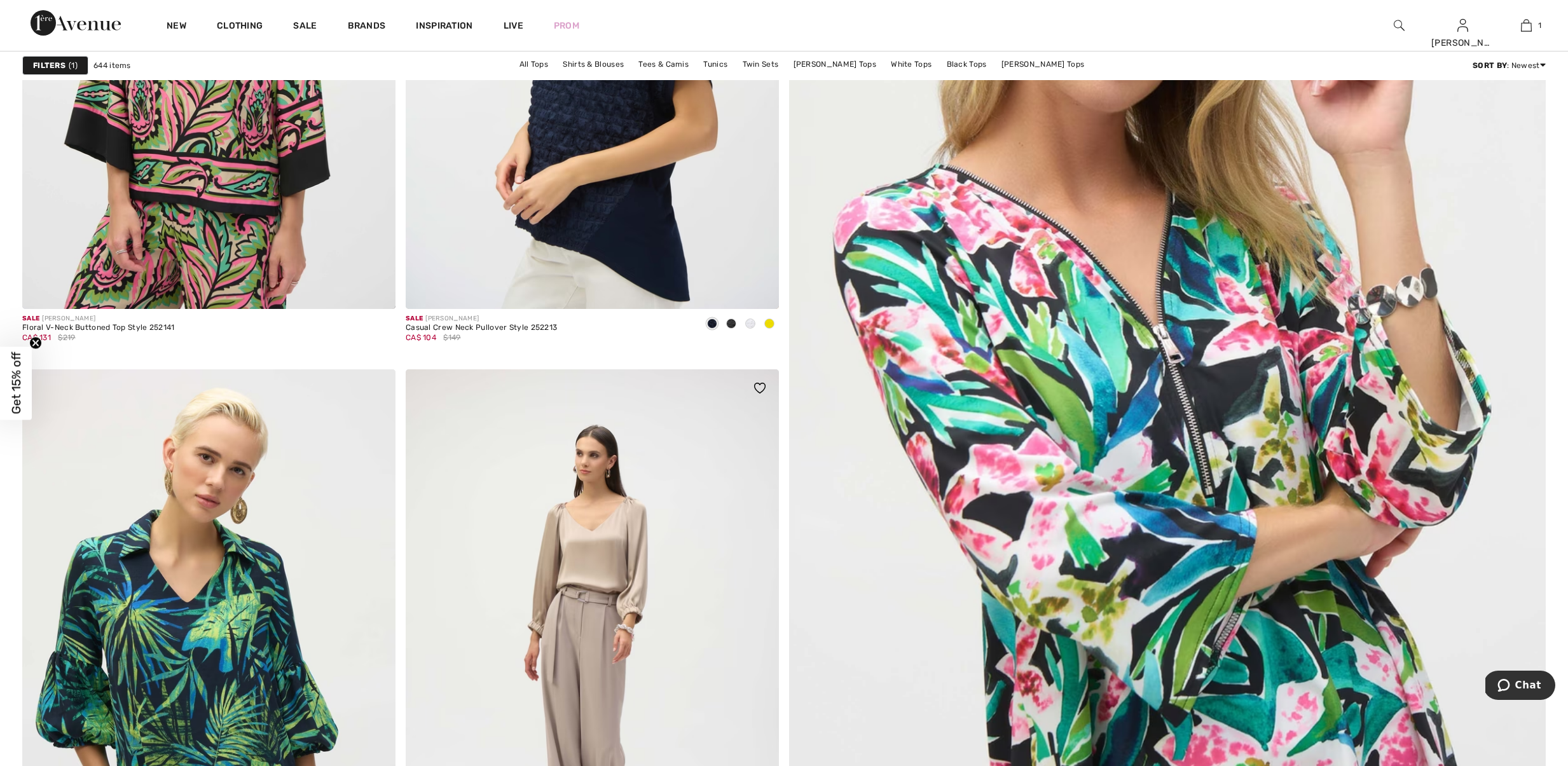
scroll to position [435, 0]
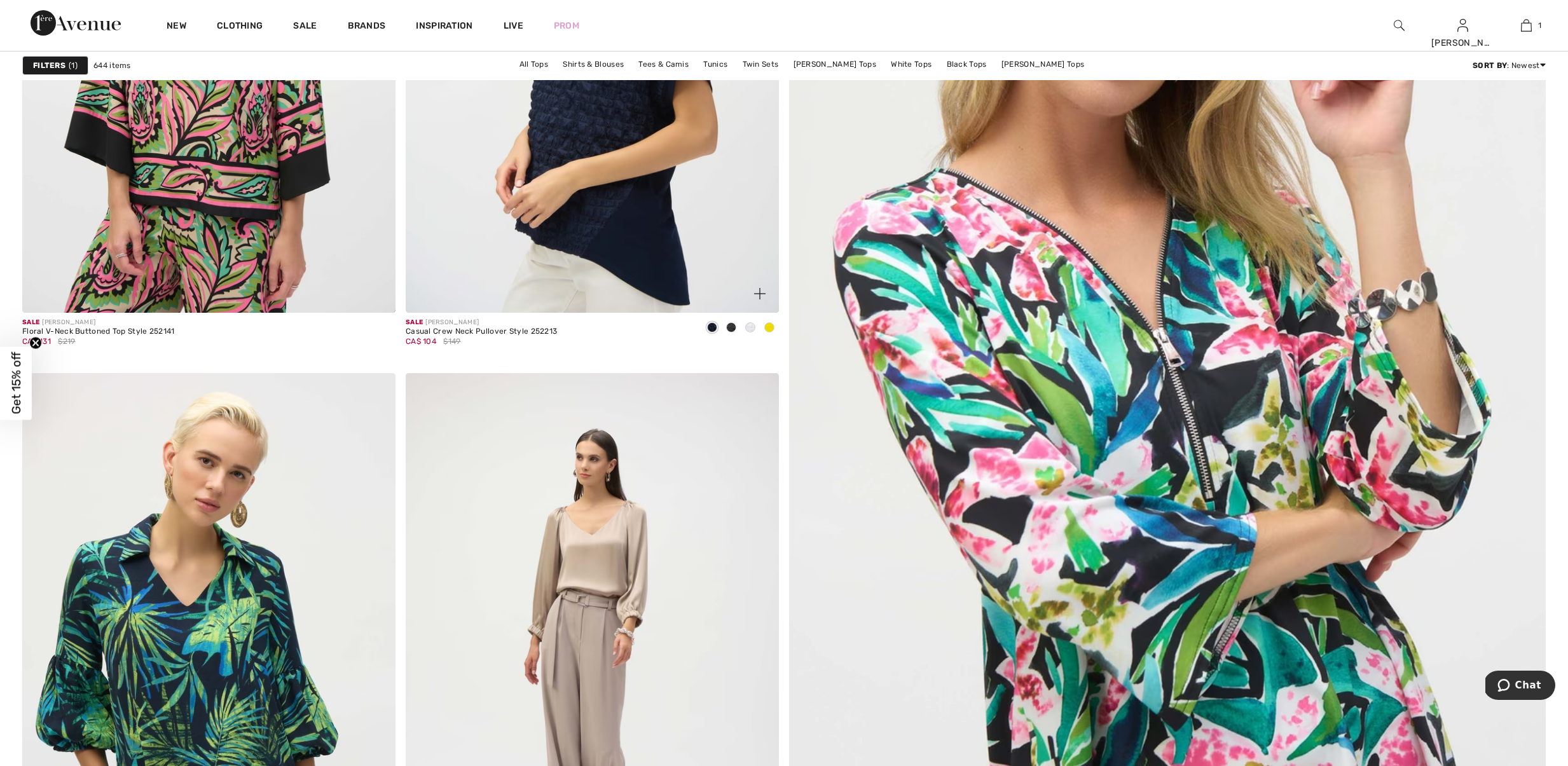
click at [747, 332] on span at bounding box center [750, 327] width 10 height 10
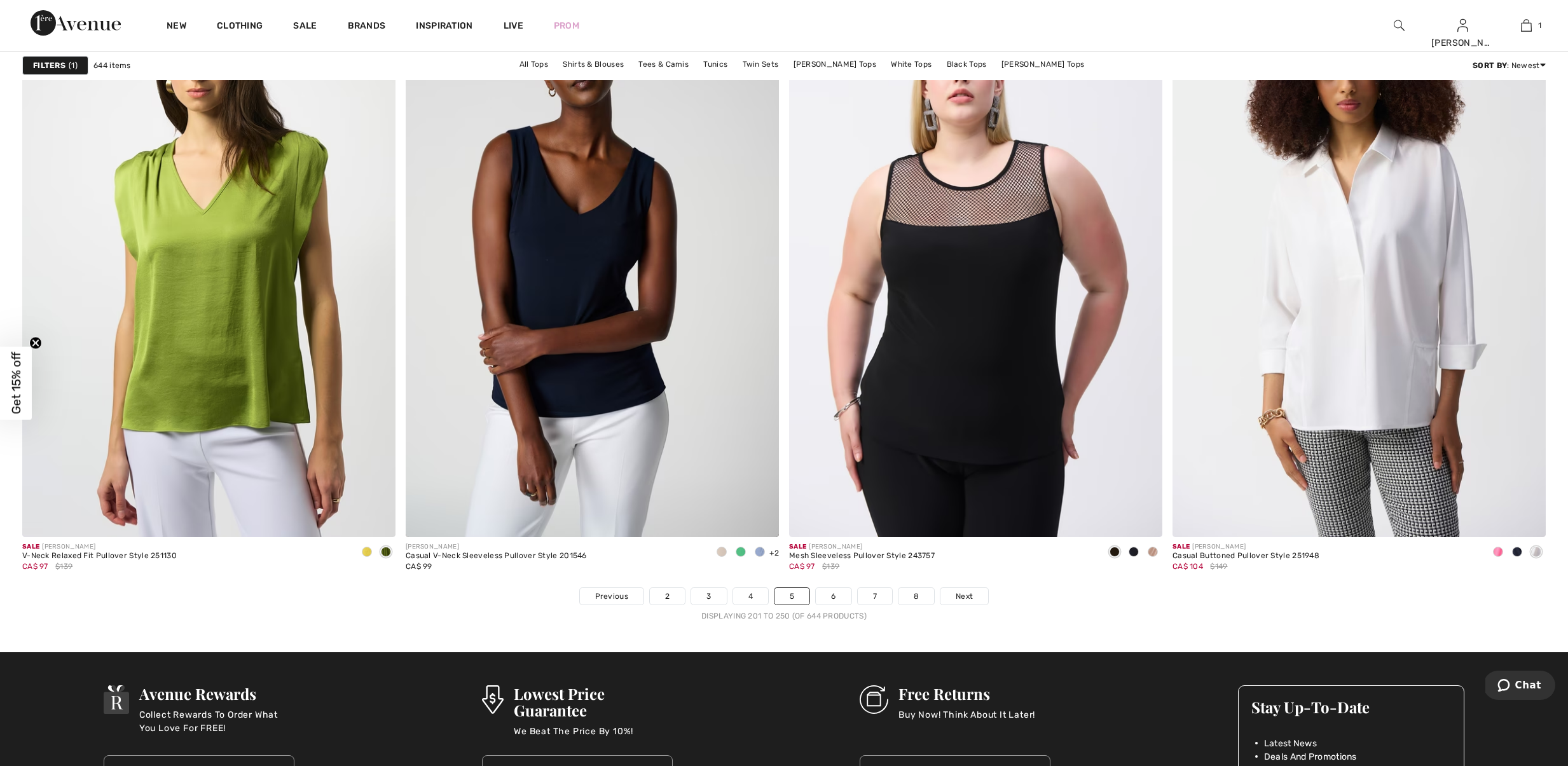
scroll to position [8997, 0]
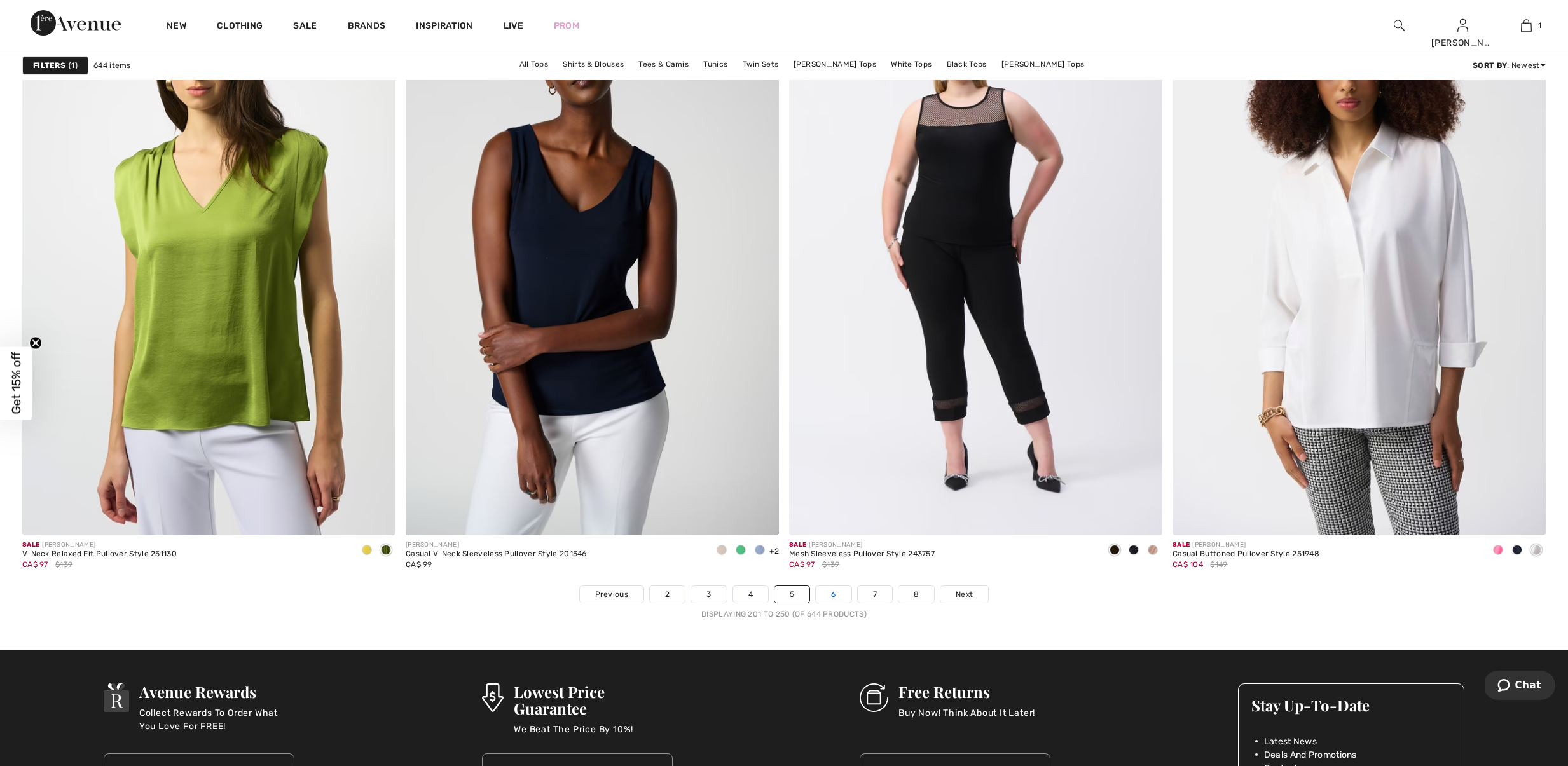
click at [829, 603] on link "6" at bounding box center [833, 594] width 35 height 16
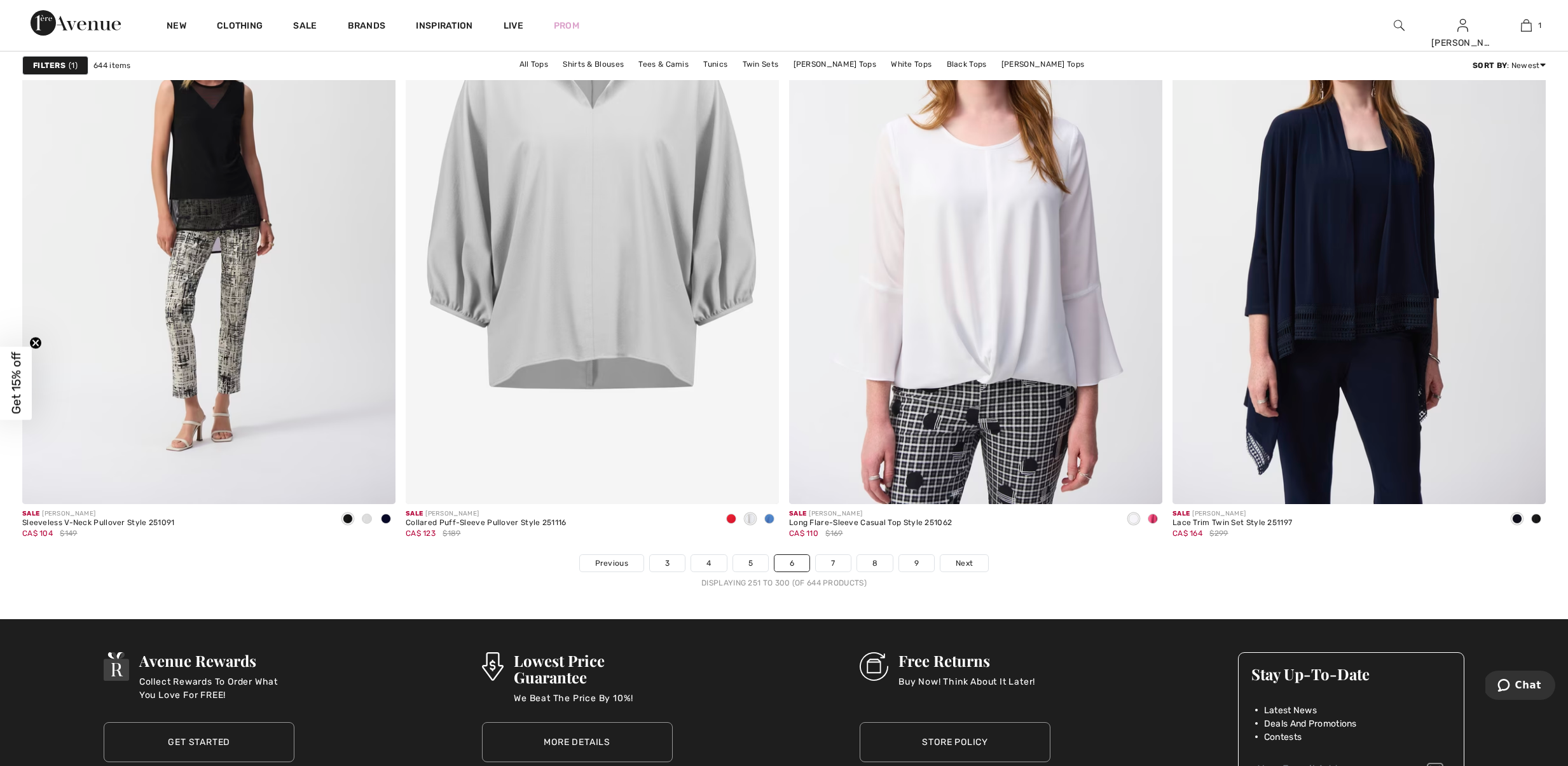
scroll to position [9030, 0]
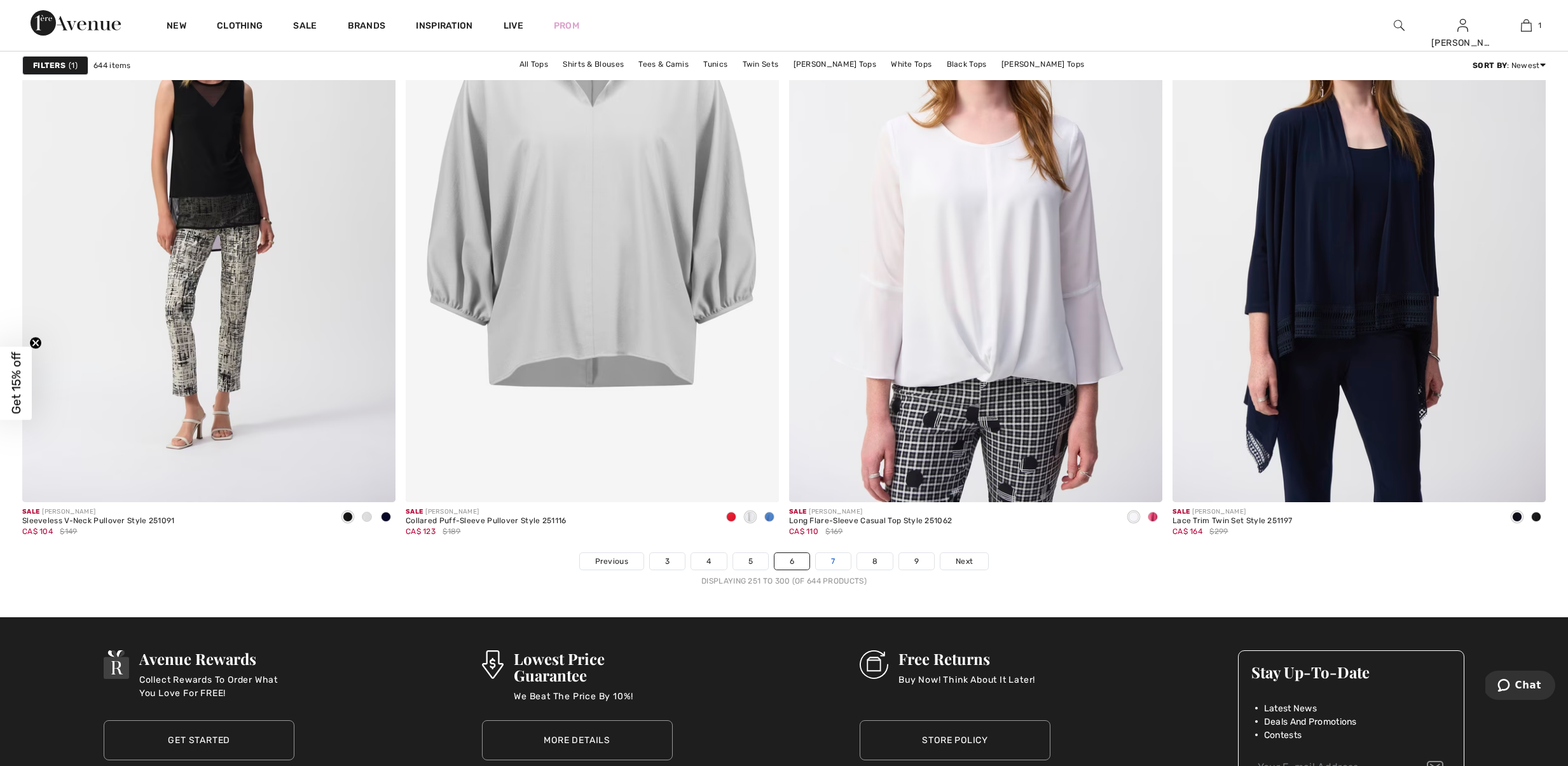
click at [836, 570] on link "7" at bounding box center [833, 561] width 35 height 16
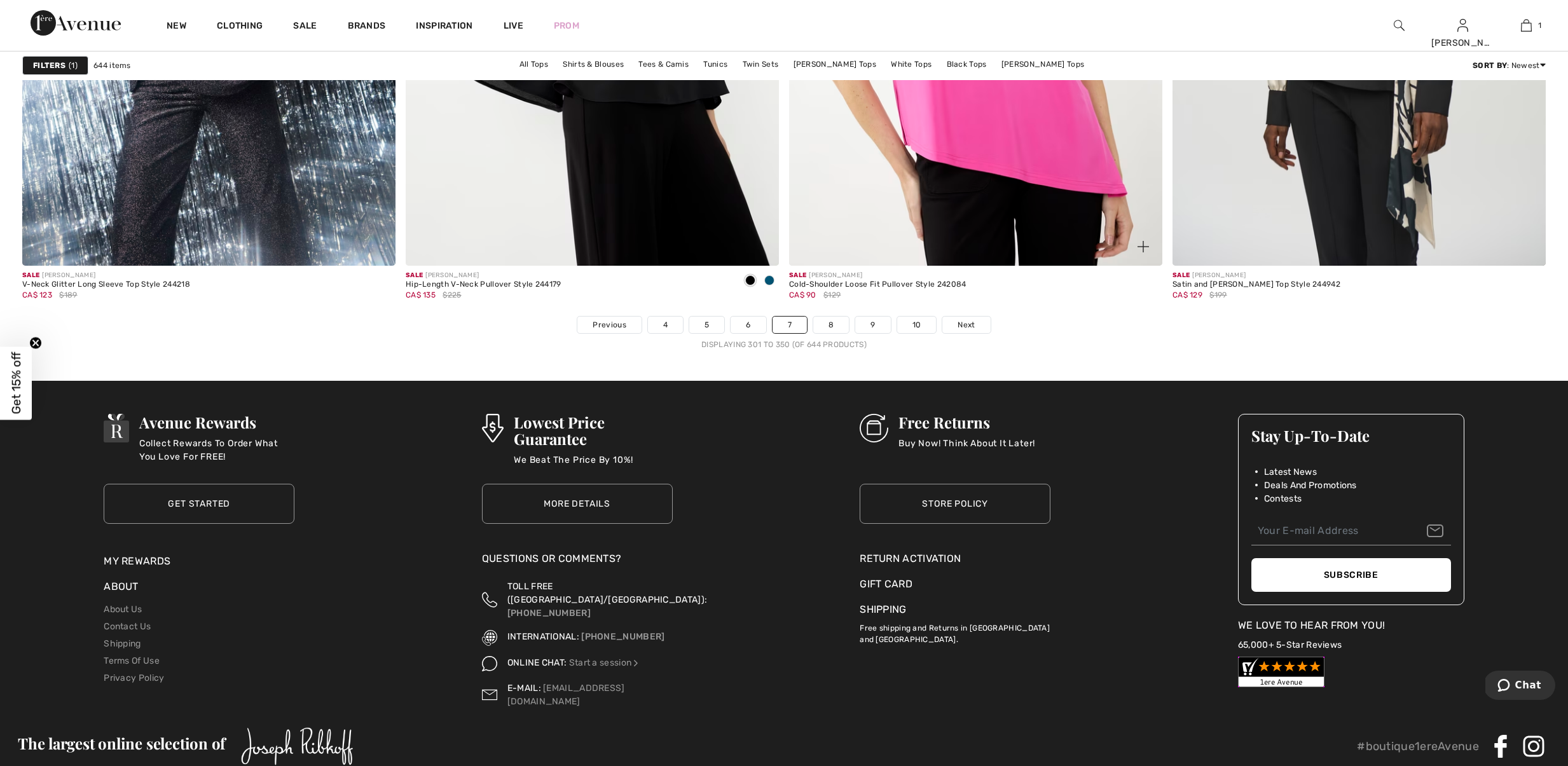
scroll to position [9408, 0]
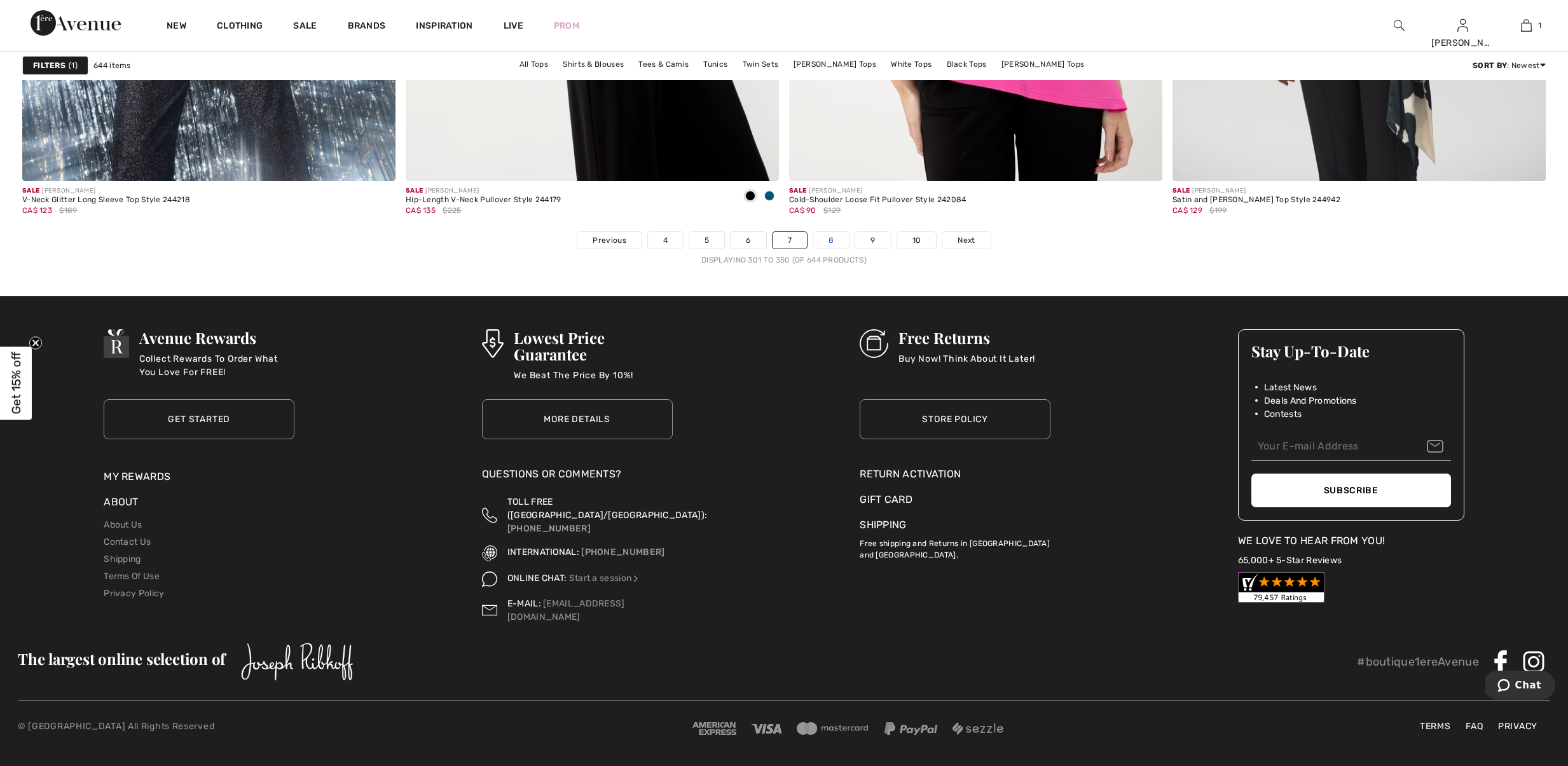
click at [843, 239] on link "8" at bounding box center [831, 240] width 35 height 16
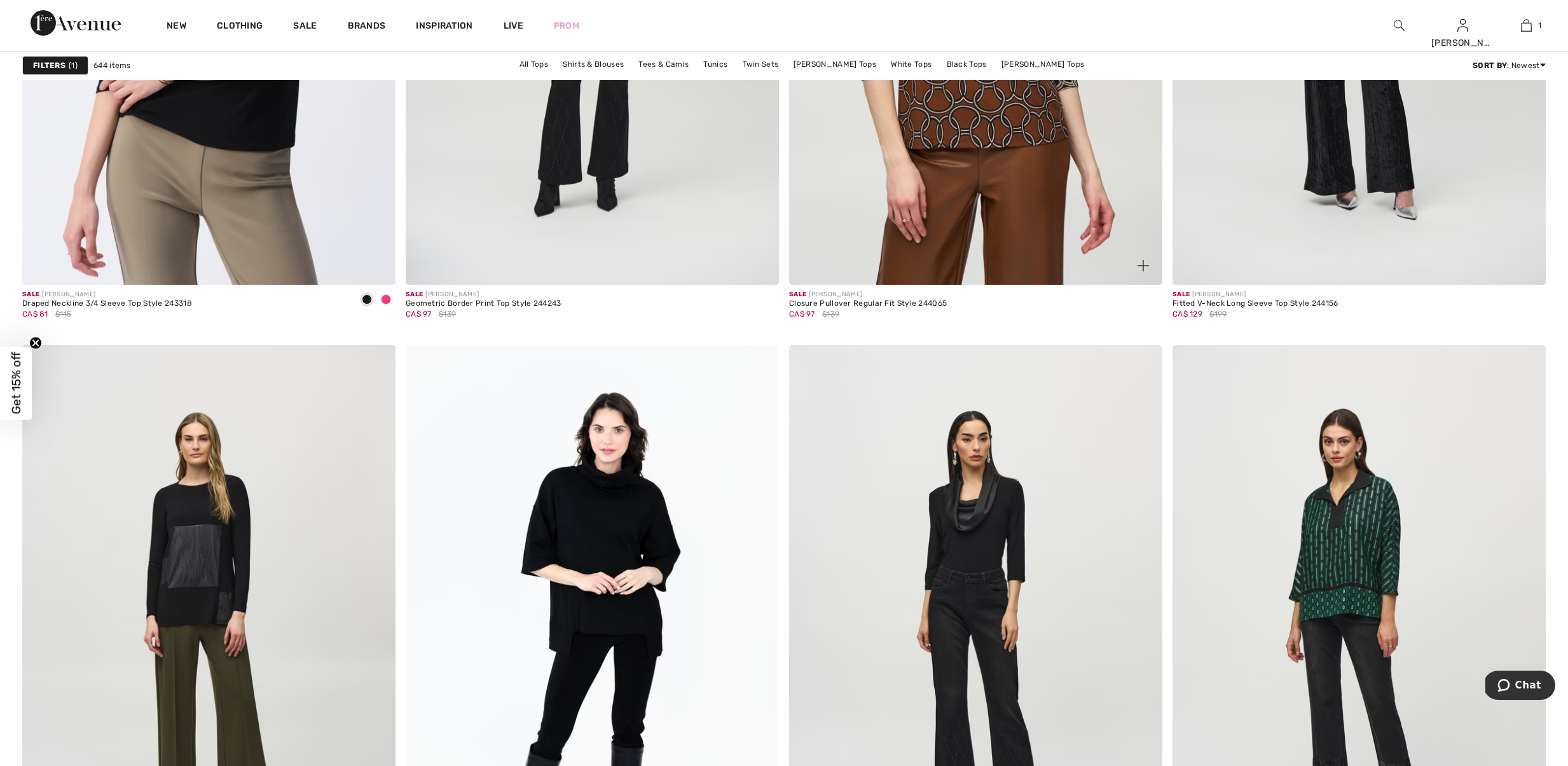
scroll to position [6666, 0]
